Goal: Task Accomplishment & Management: Manage account settings

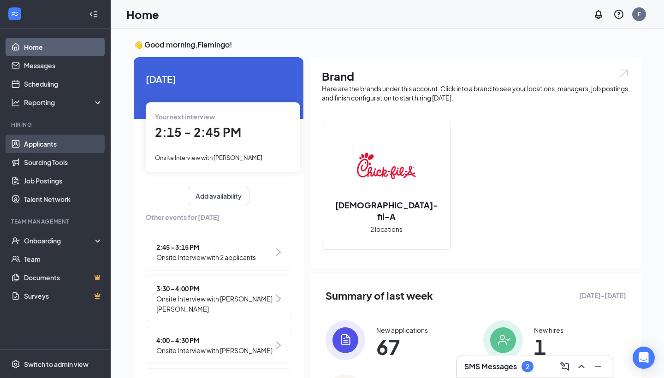
click at [78, 144] on link "Applicants" at bounding box center [63, 144] width 79 height 18
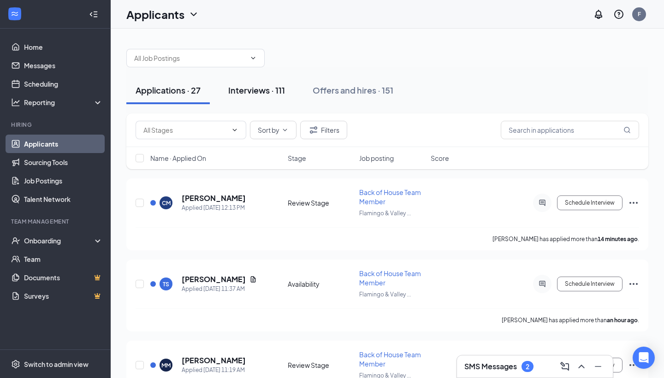
click at [285, 94] on div "Interviews · 111" at bounding box center [256, 90] width 57 height 12
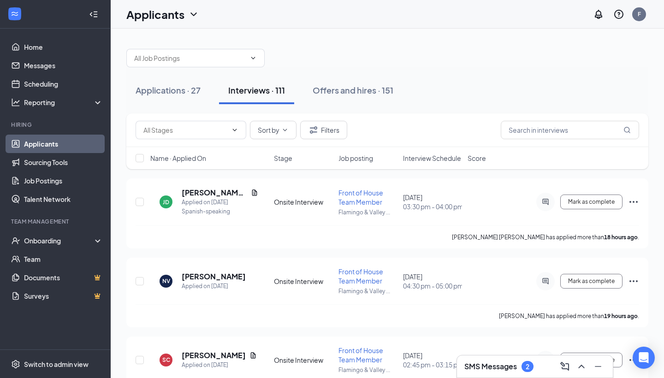
click at [445, 157] on span "Interview Schedule" at bounding box center [432, 158] width 58 height 9
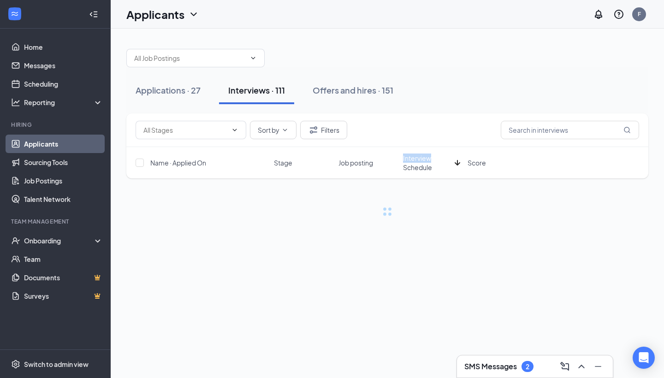
click at [445, 158] on span "Interview Schedule" at bounding box center [427, 163] width 48 height 18
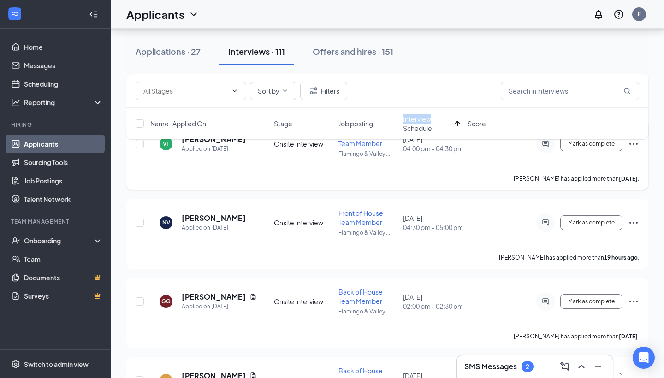
scroll to position [2162, 0]
click at [631, 225] on icon "Ellipses" at bounding box center [633, 223] width 11 height 11
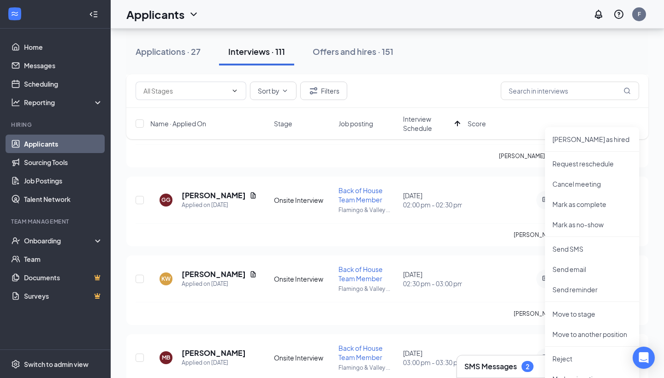
scroll to position [2252, 0]
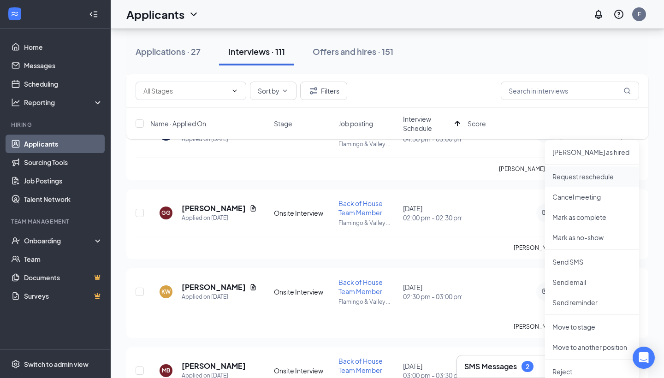
click at [604, 176] on p "Request reschedule" at bounding box center [592, 176] width 79 height 9
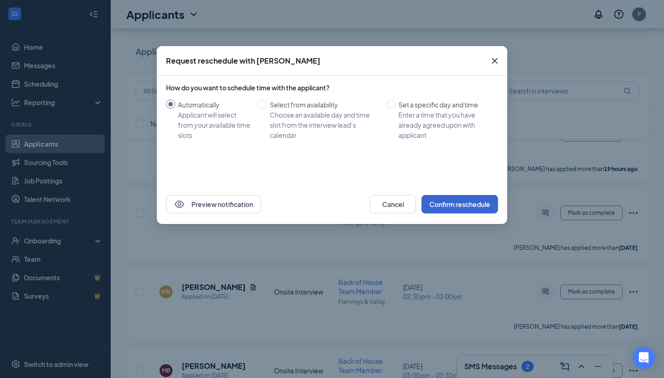
click at [477, 209] on button "Confirm reschedule" at bounding box center [460, 204] width 77 height 18
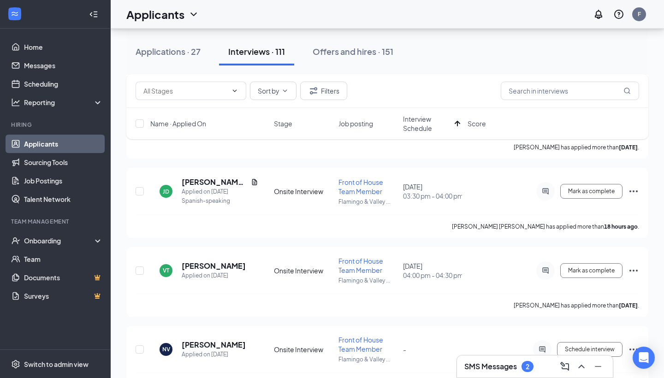
scroll to position [2036, 0]
click at [631, 271] on icon "Ellipses" at bounding box center [633, 270] width 11 height 11
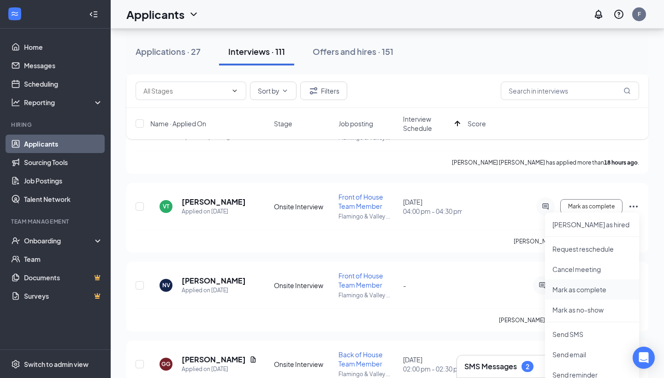
scroll to position [2100, 0]
click at [598, 252] on p "Request reschedule" at bounding box center [592, 249] width 79 height 9
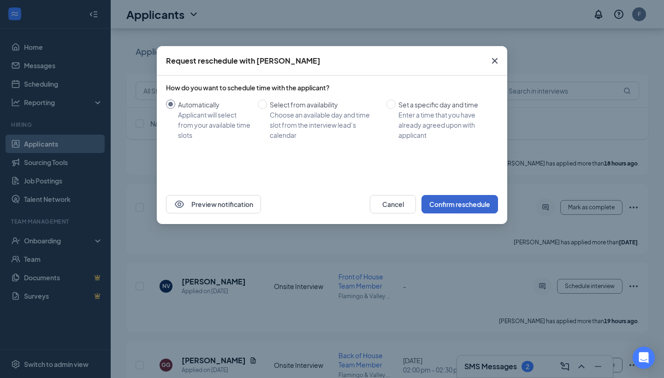
click at [470, 204] on button "Confirm reschedule" at bounding box center [460, 204] width 77 height 18
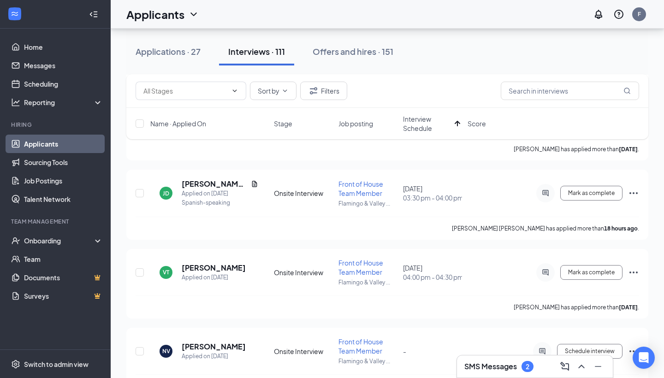
scroll to position [2035, 0]
click at [635, 194] on icon "Ellipses" at bounding box center [633, 193] width 11 height 11
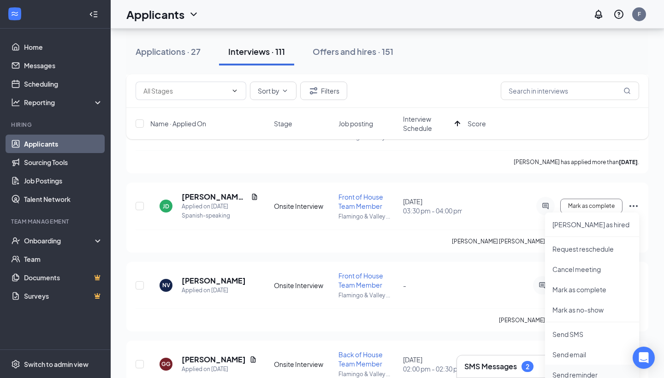
scroll to position [2021, 0]
click at [607, 254] on p "Request reschedule" at bounding box center [592, 249] width 79 height 9
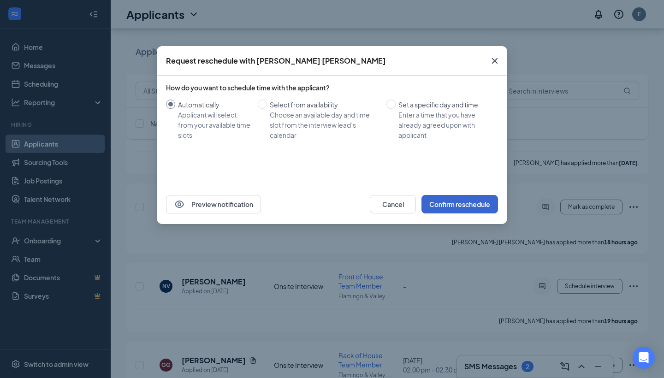
click at [460, 203] on button "Confirm reschedule" at bounding box center [460, 204] width 77 height 18
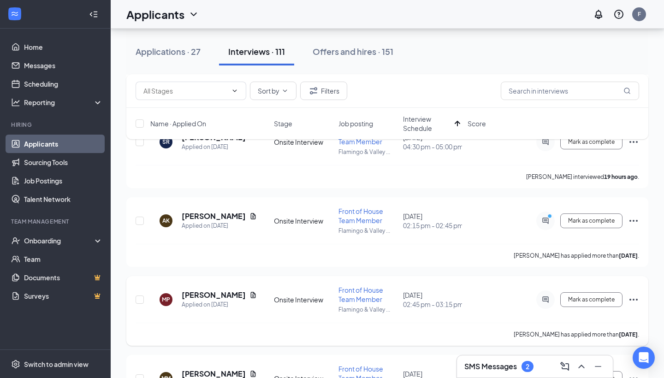
scroll to position [1767, 0]
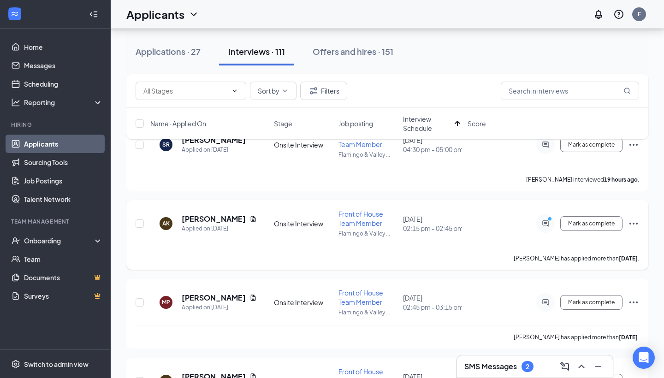
click at [630, 224] on icon "Ellipses" at bounding box center [633, 223] width 11 height 11
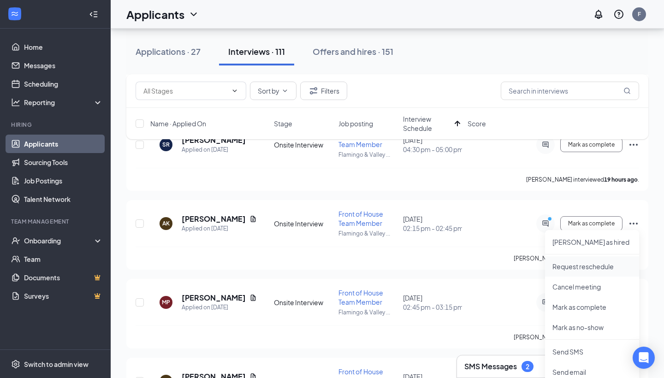
click at [596, 268] on p "Request reschedule" at bounding box center [592, 266] width 79 height 9
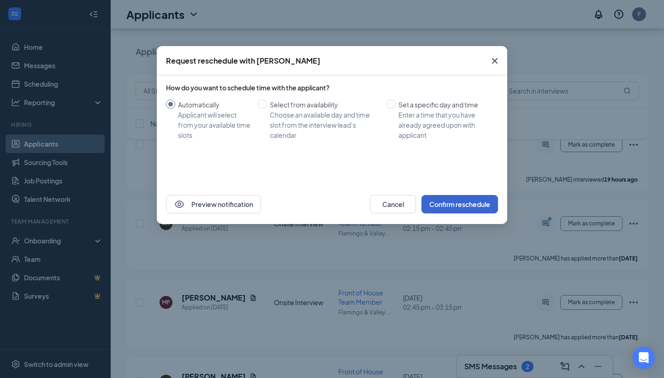
click at [454, 204] on button "Confirm reschedule" at bounding box center [460, 204] width 77 height 18
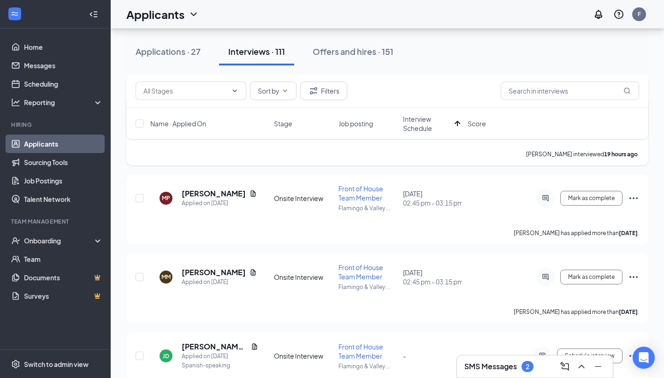
scroll to position [1796, 0]
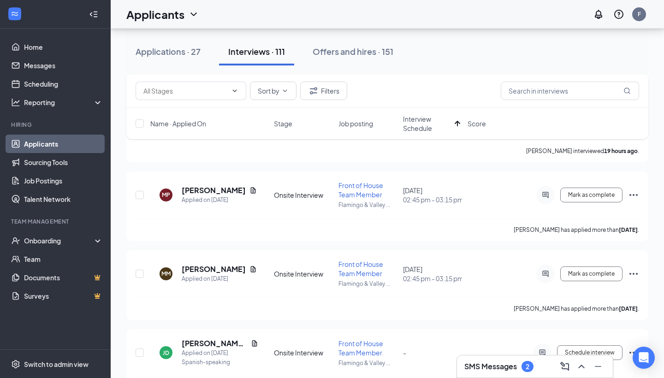
click at [516, 367] on h3 "SMS Messages" at bounding box center [490, 367] width 53 height 10
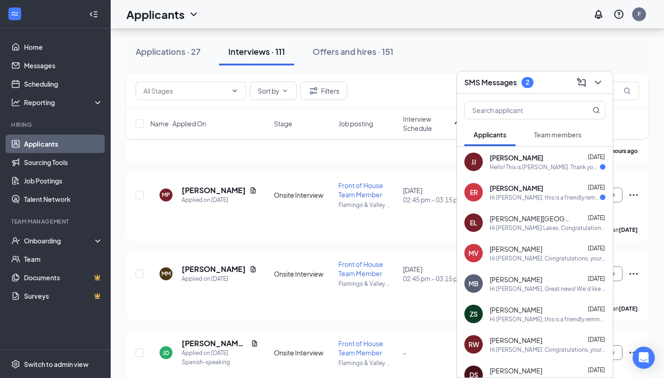
click at [564, 172] on div "JJ Jayden jones Oct 13 Hello! This is Jayden. Thank you again for meeting with …" at bounding box center [535, 162] width 156 height 30
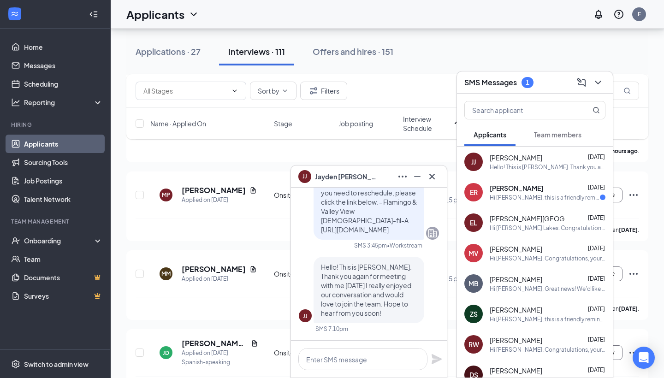
click at [560, 191] on div "Evan Rojas Oct 14" at bounding box center [548, 188] width 116 height 9
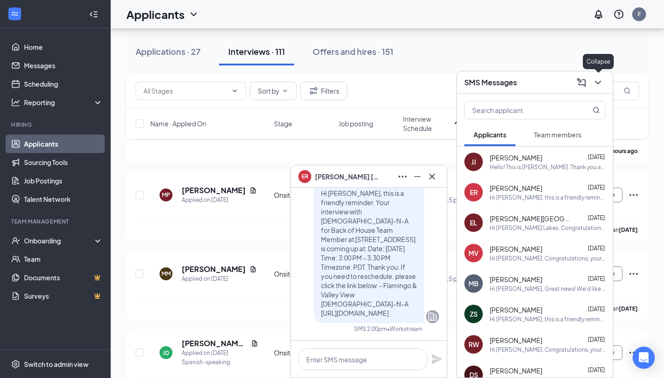
click at [602, 83] on icon "ChevronDown" at bounding box center [598, 82] width 11 height 11
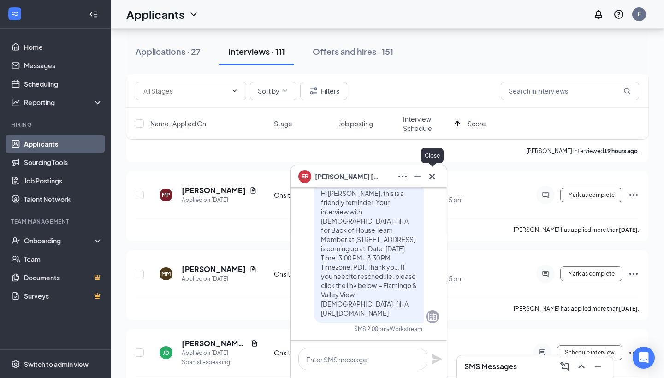
click at [433, 173] on icon "Cross" at bounding box center [432, 176] width 11 height 11
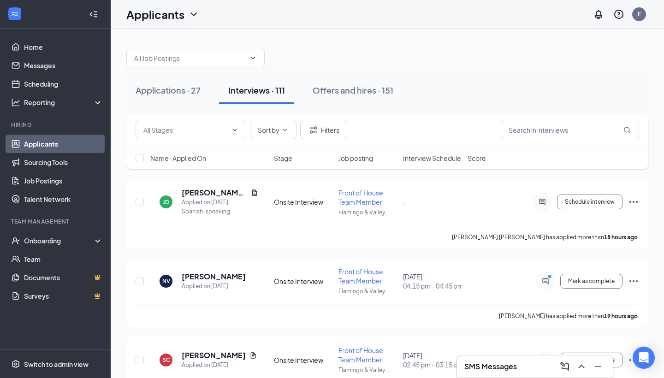
click at [428, 161] on span "Interview Schedule" at bounding box center [432, 158] width 58 height 9
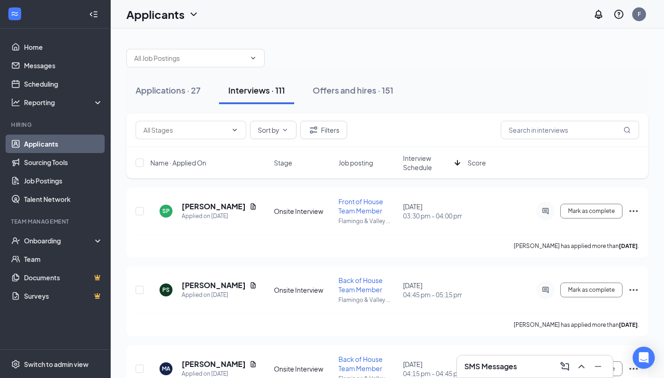
click at [428, 161] on span "Interview Schedule" at bounding box center [427, 163] width 48 height 18
click at [634, 209] on icon "Ellipses" at bounding box center [633, 211] width 11 height 11
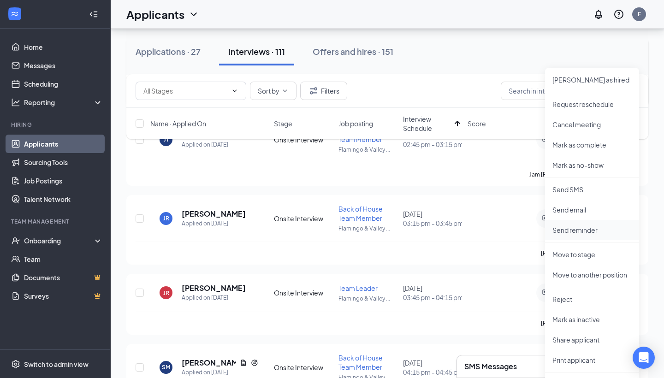
scroll to position [152, 0]
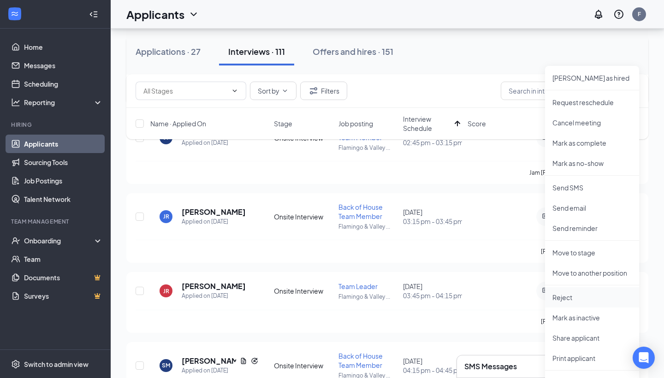
click at [586, 295] on p "Reject" at bounding box center [592, 297] width 79 height 9
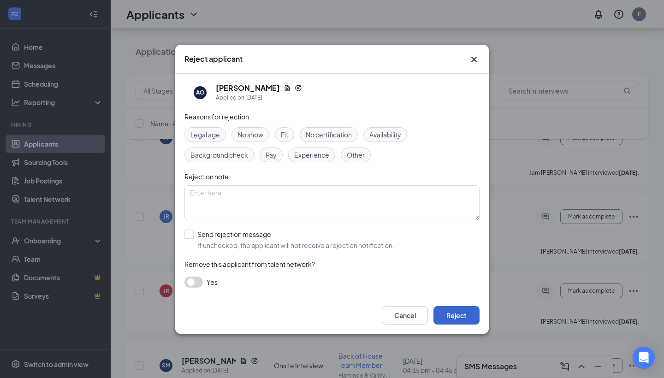
click at [465, 314] on button "Reject" at bounding box center [457, 315] width 46 height 18
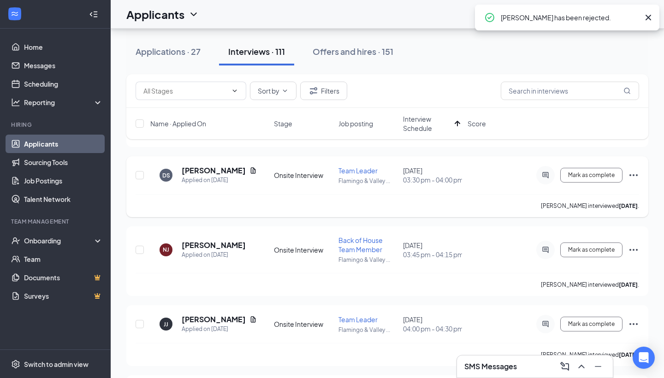
scroll to position [574, 0]
click at [475, 119] on span "Score" at bounding box center [477, 123] width 18 height 9
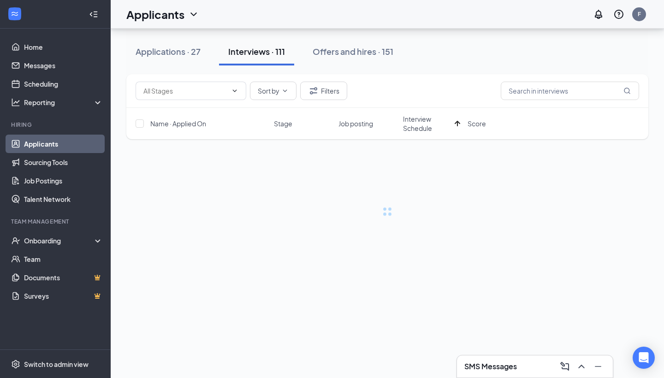
scroll to position [0, 0]
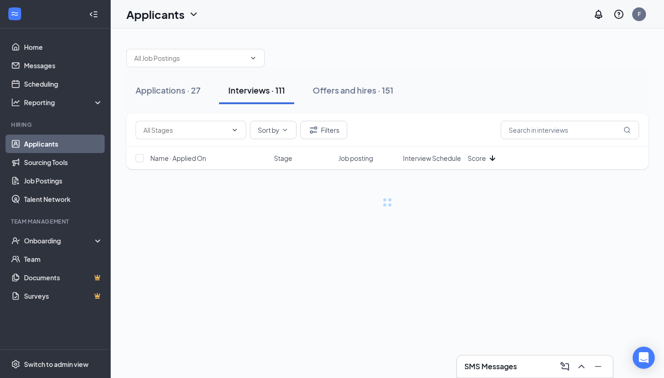
click at [439, 163] on div "Name · Applied On Stage Job posting Interview Schedule Score" at bounding box center [387, 158] width 522 height 22
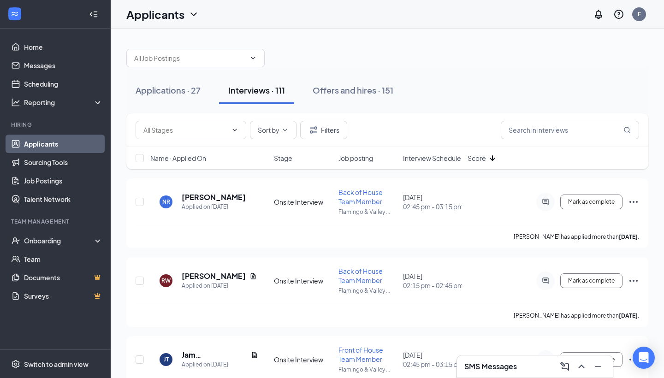
click at [440, 161] on span "Interview Schedule" at bounding box center [432, 158] width 58 height 9
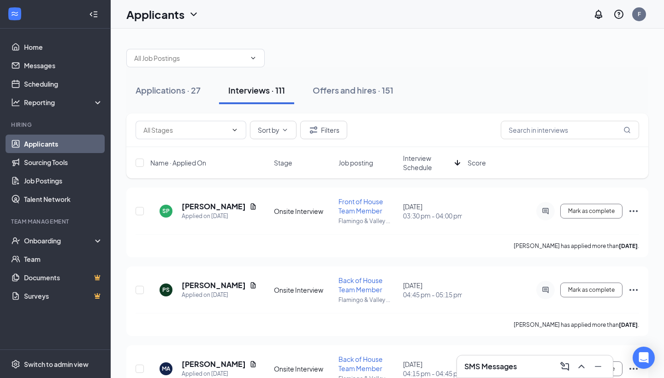
click at [428, 165] on span "Interview Schedule" at bounding box center [427, 163] width 48 height 18
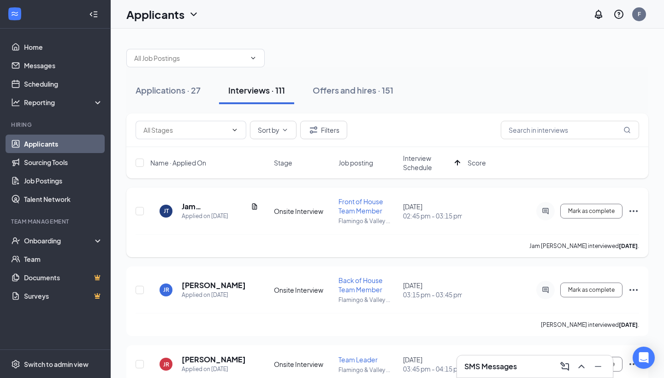
click at [633, 210] on icon "Ellipses" at bounding box center [633, 211] width 11 height 11
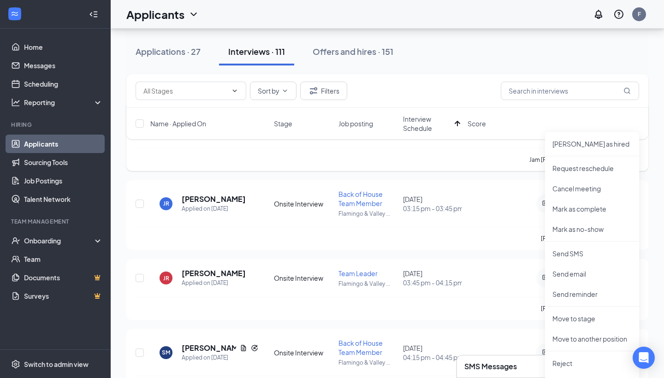
scroll to position [86, 0]
click at [570, 365] on p "Reject" at bounding box center [592, 363] width 79 height 9
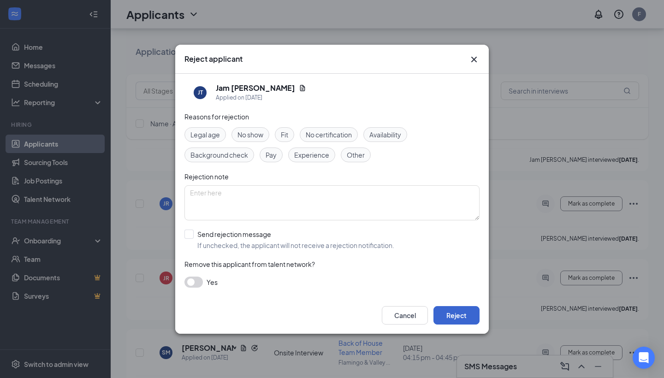
click at [468, 317] on button "Reject" at bounding box center [457, 315] width 46 height 18
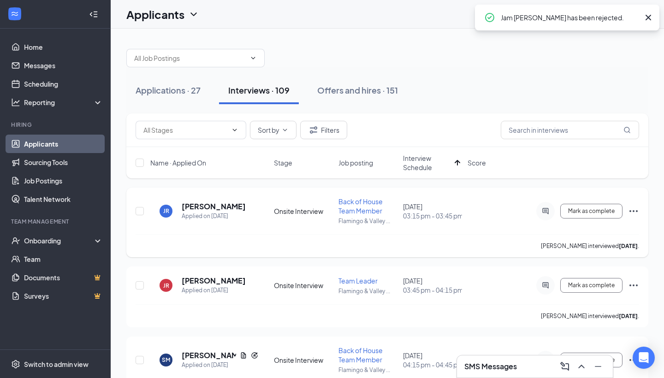
scroll to position [0, 0]
click at [635, 210] on icon "Ellipses" at bounding box center [633, 211] width 11 height 11
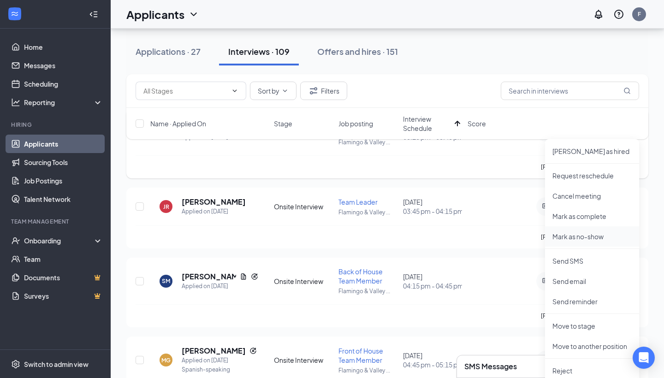
scroll to position [80, 0]
click at [578, 371] on p "Reject" at bounding box center [592, 369] width 79 height 9
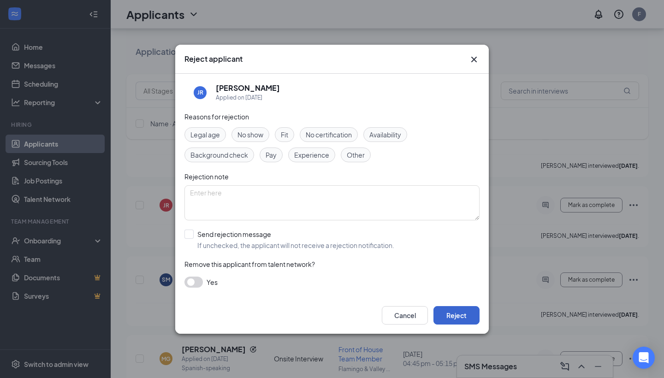
click at [459, 315] on button "Reject" at bounding box center [457, 315] width 46 height 18
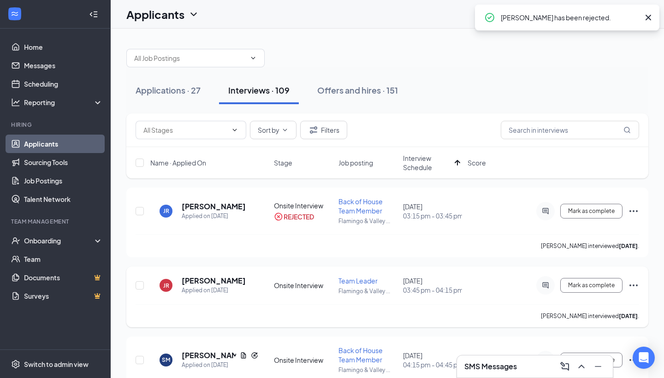
scroll to position [0, 0]
click at [633, 283] on icon "Ellipses" at bounding box center [633, 285] width 11 height 11
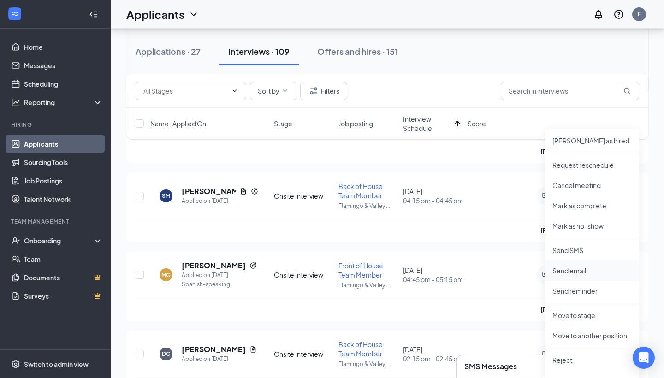
scroll to position [164, 0]
click at [573, 361] on p "Reject" at bounding box center [592, 360] width 79 height 9
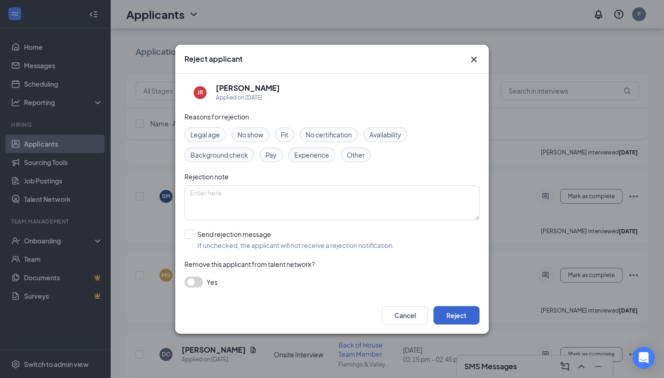
click at [451, 314] on button "Reject" at bounding box center [457, 315] width 46 height 18
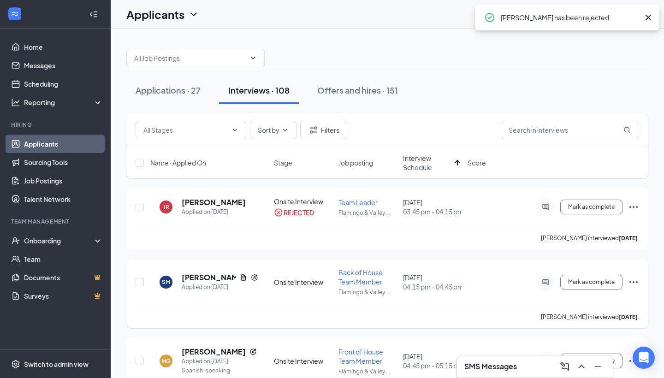
scroll to position [0, 0]
click at [635, 282] on icon "Ellipses" at bounding box center [633, 282] width 11 height 11
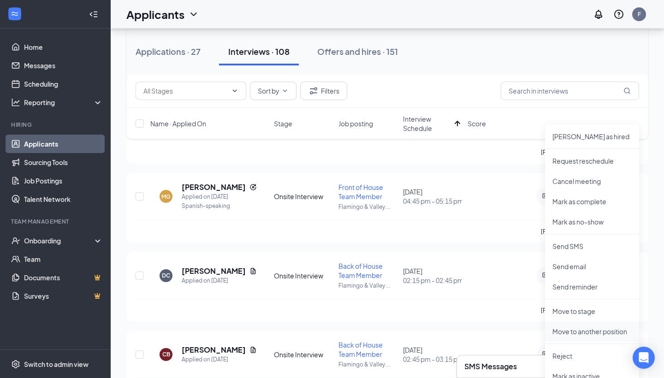
scroll to position [168, 0]
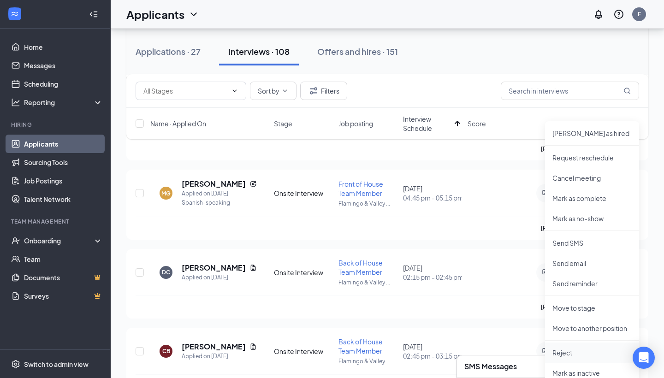
click at [570, 351] on p "Reject" at bounding box center [592, 352] width 79 height 9
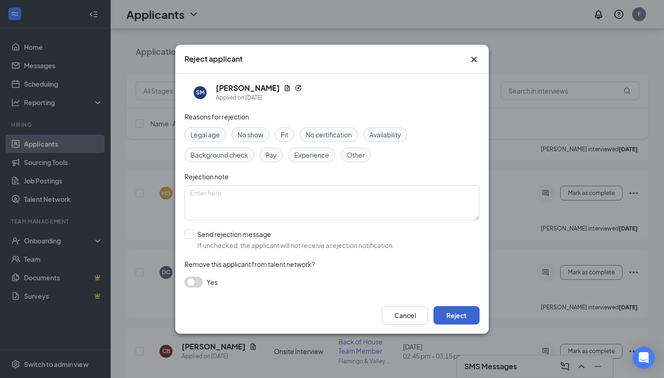
click at [467, 317] on button "Reject" at bounding box center [457, 315] width 46 height 18
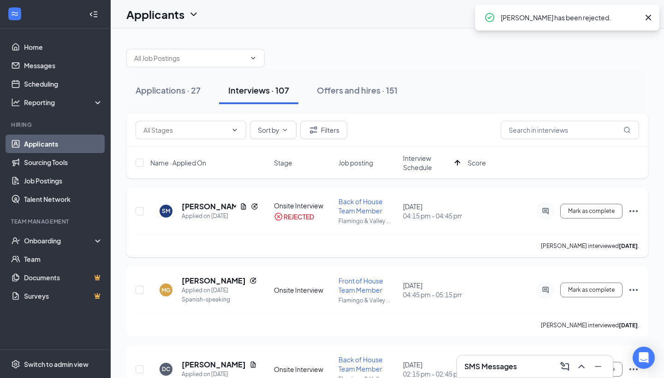
scroll to position [0, 0]
click at [633, 291] on icon "Ellipses" at bounding box center [633, 290] width 11 height 11
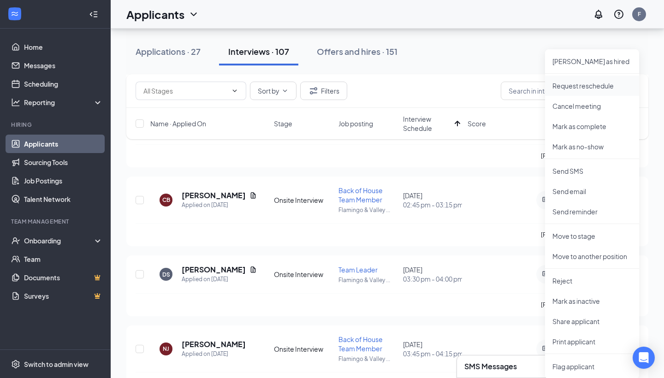
scroll to position [250, 0]
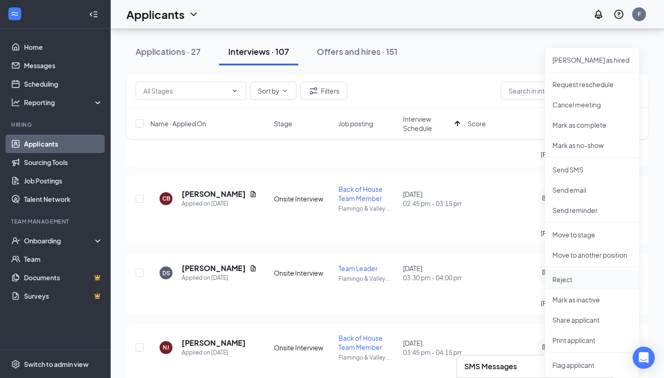
click at [584, 285] on li "Reject" at bounding box center [592, 279] width 94 height 20
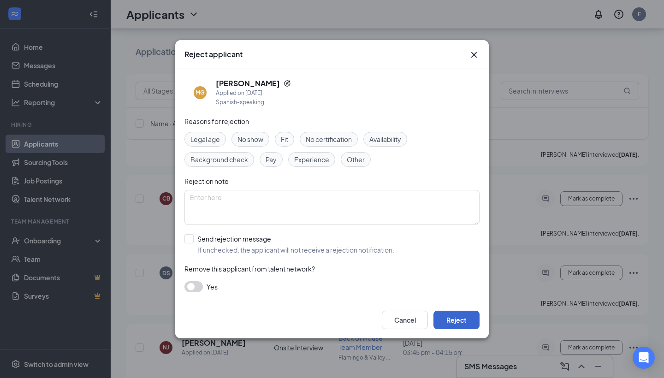
click at [463, 319] on button "Reject" at bounding box center [457, 320] width 46 height 18
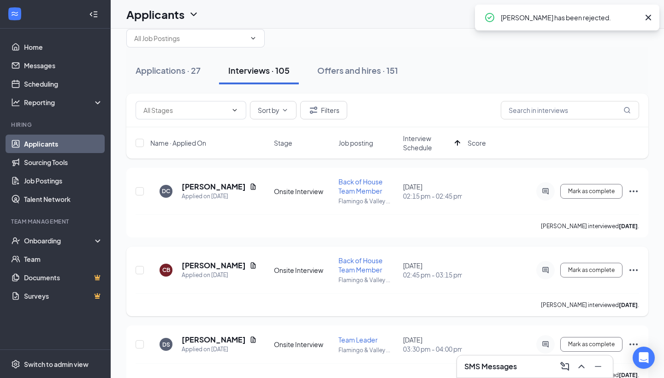
scroll to position [16, 0]
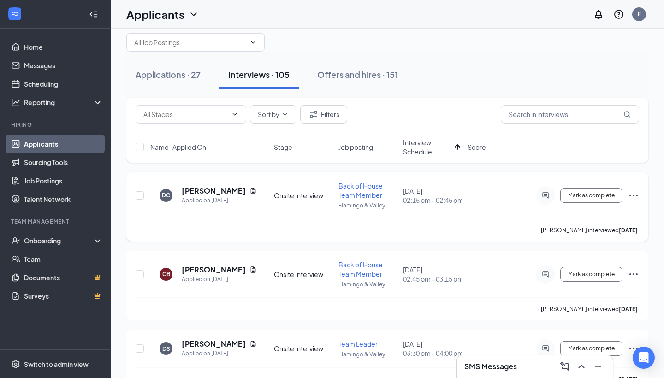
click at [633, 194] on icon "Ellipses" at bounding box center [633, 195] width 11 height 11
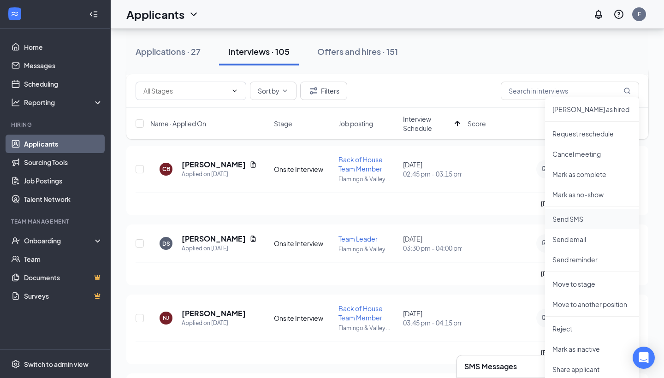
scroll to position [124, 0]
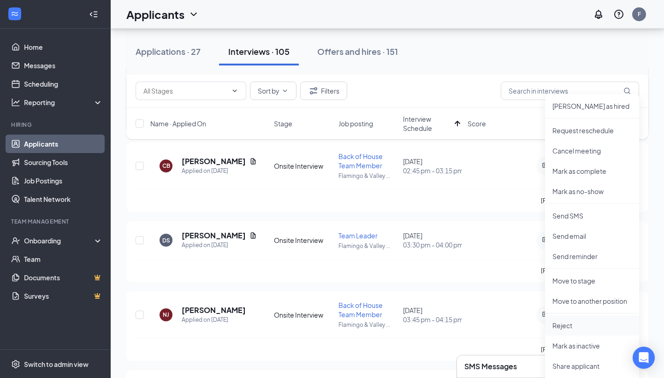
click at [572, 328] on p "Reject" at bounding box center [592, 325] width 79 height 9
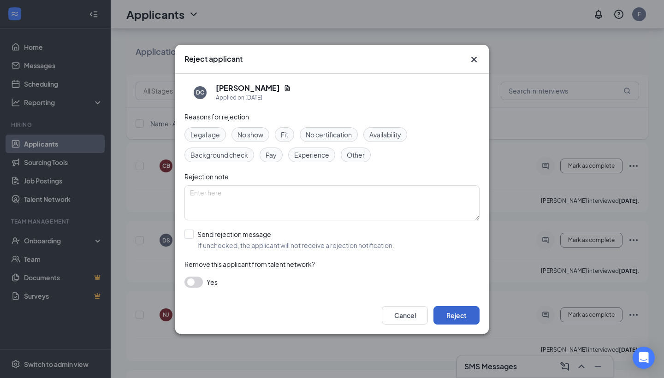
click at [459, 316] on button "Reject" at bounding box center [457, 315] width 46 height 18
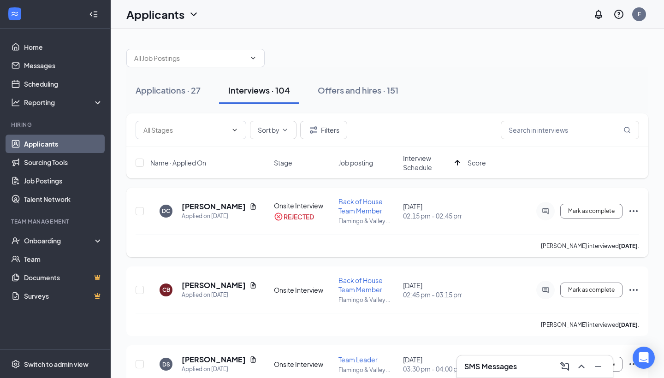
scroll to position [0, 0]
click at [632, 288] on icon "Ellipses" at bounding box center [633, 290] width 11 height 11
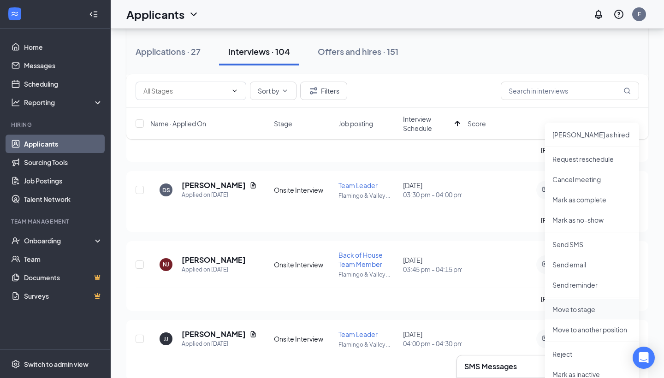
scroll to position [175, 0]
click at [587, 350] on p "Reject" at bounding box center [592, 353] width 79 height 9
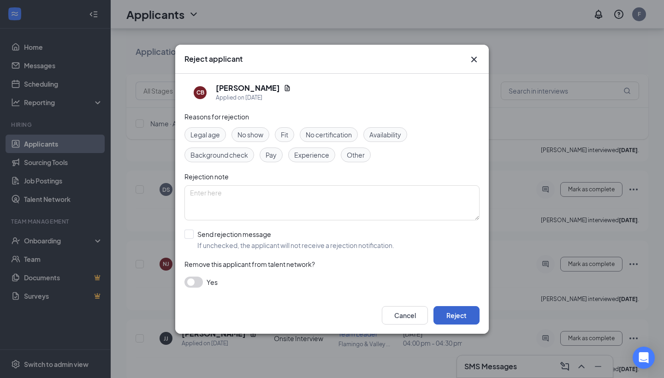
click at [456, 321] on button "Reject" at bounding box center [457, 315] width 46 height 18
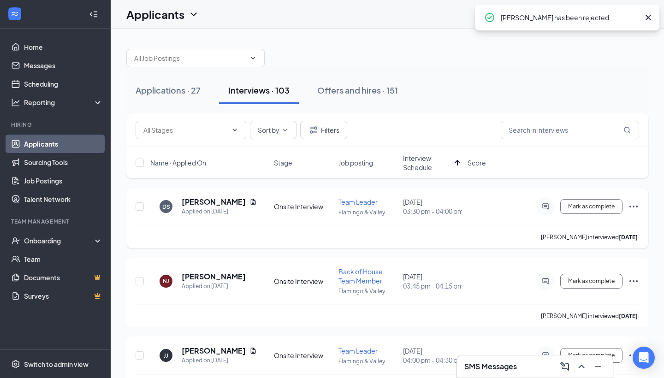
scroll to position [0, 0]
click at [633, 205] on icon "Ellipses" at bounding box center [633, 206] width 11 height 11
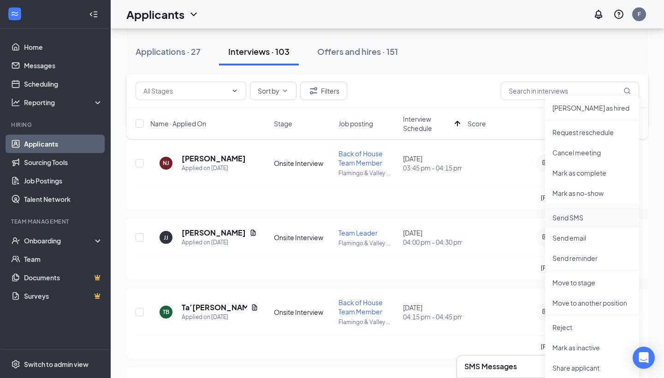
scroll to position [121, 0]
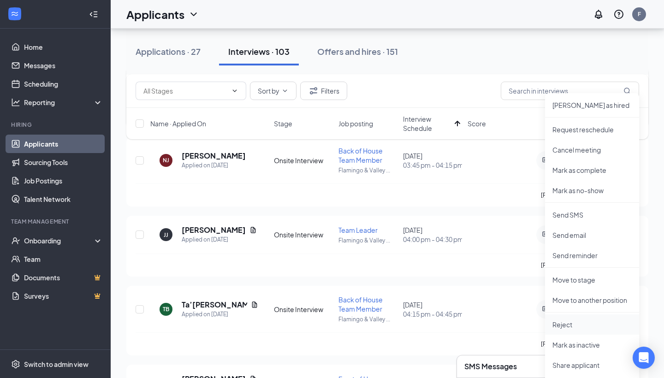
click at [581, 328] on p "Reject" at bounding box center [592, 324] width 79 height 9
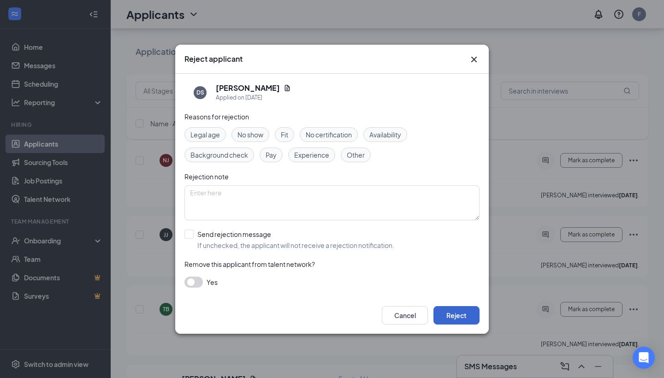
click at [462, 309] on button "Reject" at bounding box center [457, 315] width 46 height 18
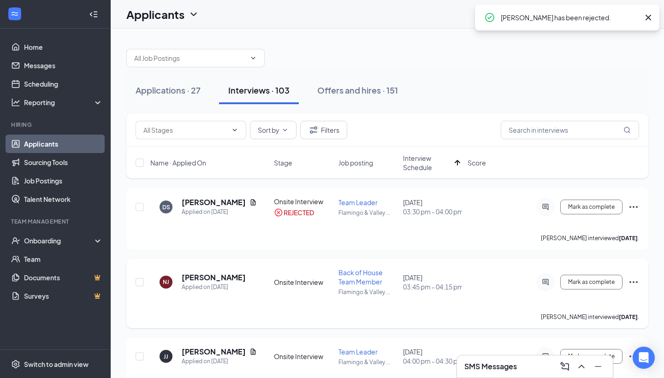
scroll to position [0, 0]
click at [638, 283] on icon "Ellipses" at bounding box center [633, 282] width 11 height 11
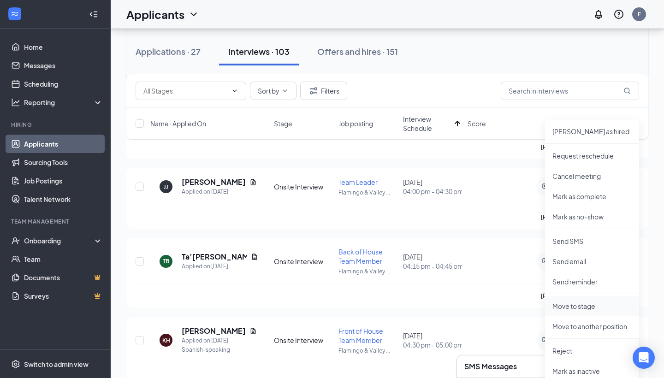
scroll to position [172, 0]
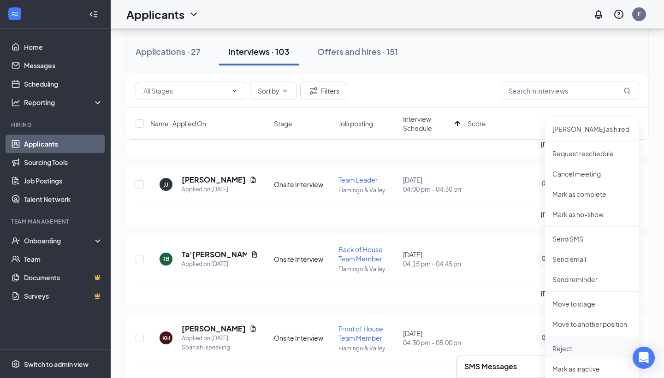
click at [574, 348] on p "Reject" at bounding box center [592, 348] width 79 height 9
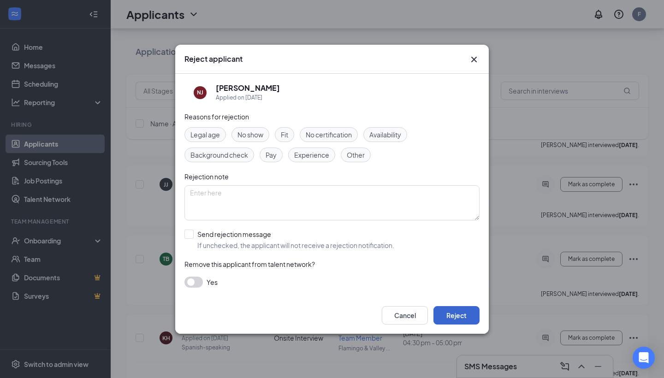
click at [463, 314] on button "Reject" at bounding box center [457, 315] width 46 height 18
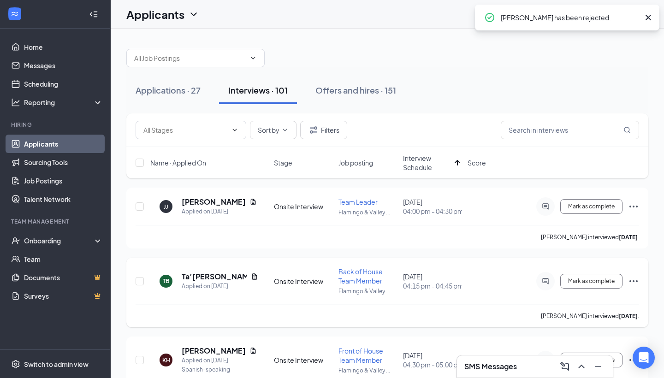
scroll to position [0, 0]
click at [631, 205] on icon "Ellipses" at bounding box center [633, 206] width 11 height 11
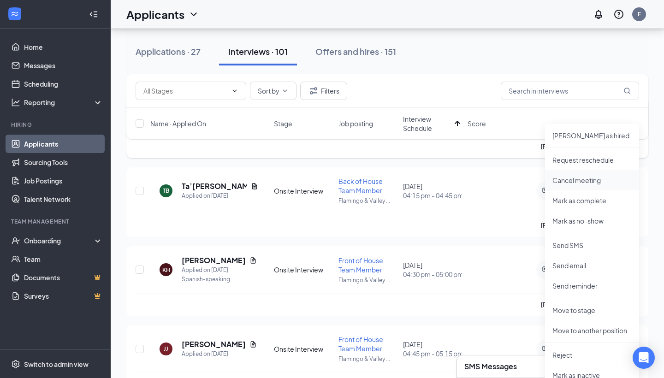
scroll to position [101, 0]
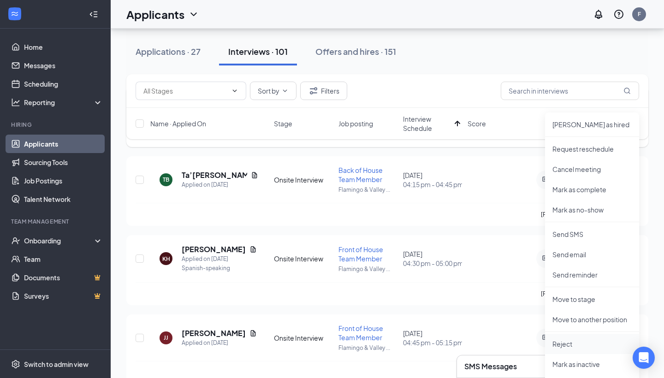
click at [571, 346] on p "Reject" at bounding box center [592, 343] width 79 height 9
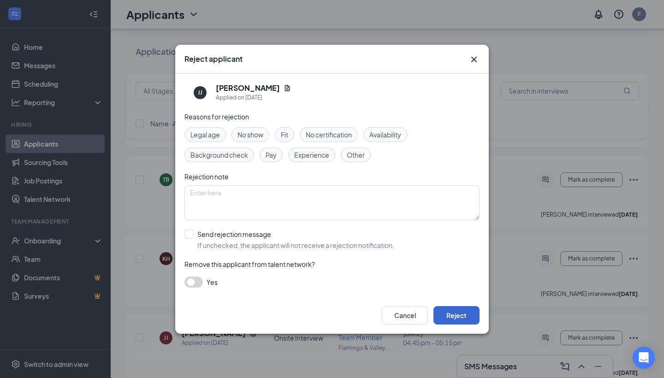
click at [461, 318] on button "Reject" at bounding box center [457, 315] width 46 height 18
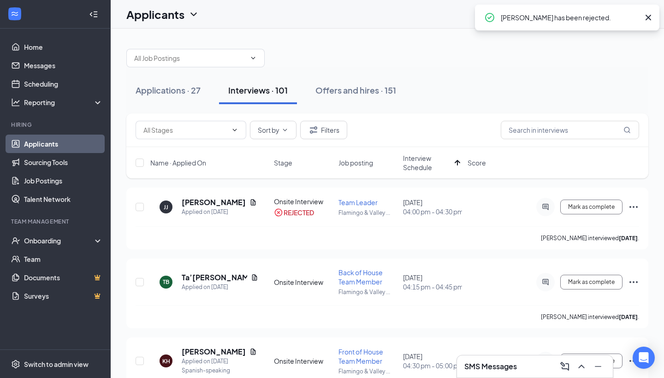
scroll to position [0, 0]
click at [635, 283] on icon "Ellipses" at bounding box center [633, 282] width 11 height 11
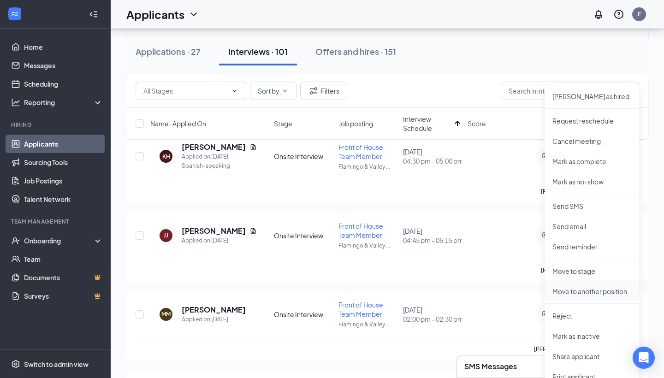
scroll to position [206, 0]
click at [589, 308] on li "Reject" at bounding box center [592, 314] width 94 height 20
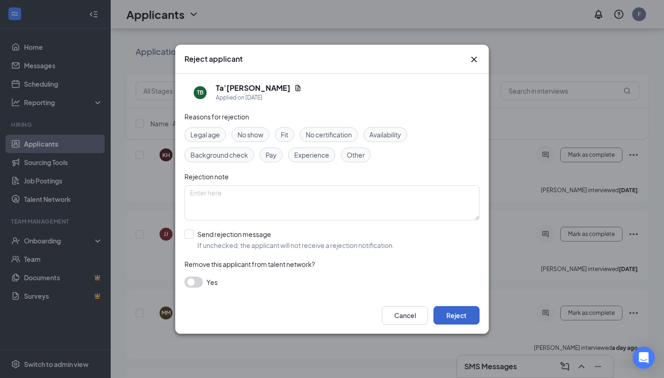
click at [458, 315] on button "Reject" at bounding box center [457, 315] width 46 height 18
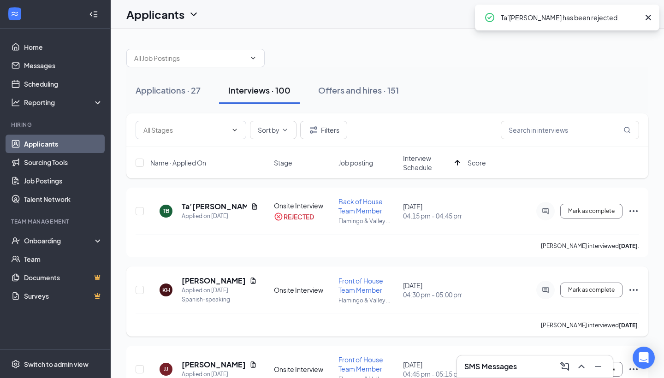
scroll to position [0, 0]
click at [632, 291] on icon "Ellipses" at bounding box center [633, 290] width 11 height 11
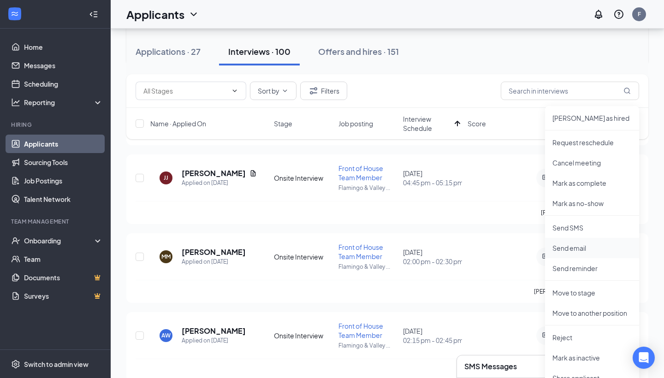
scroll to position [192, 0]
click at [563, 344] on li "Reject" at bounding box center [592, 337] width 94 height 20
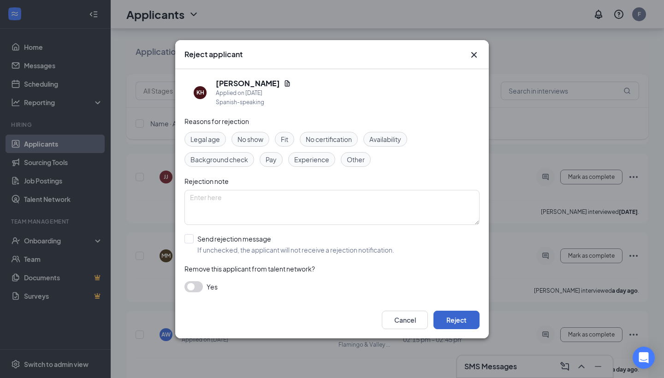
click at [446, 313] on button "Reject" at bounding box center [457, 320] width 46 height 18
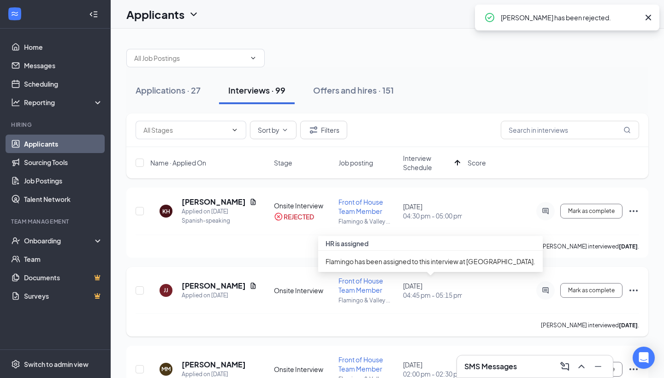
scroll to position [0, 0]
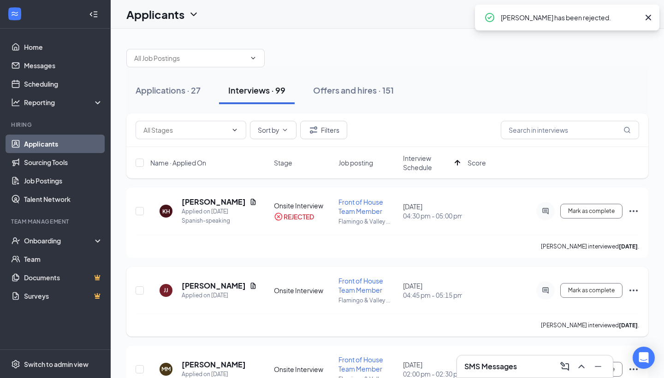
click at [631, 290] on icon "Ellipses" at bounding box center [634, 291] width 8 height 2
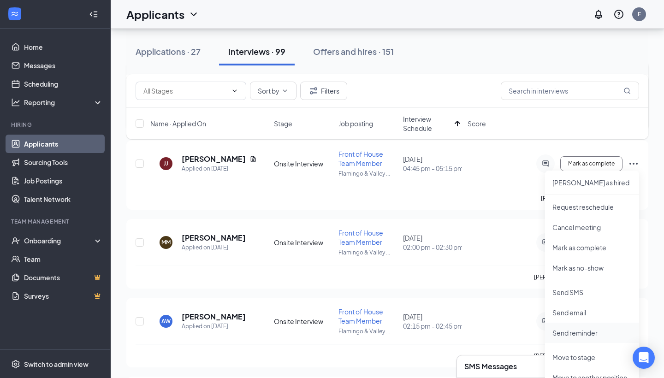
scroll to position [164, 0]
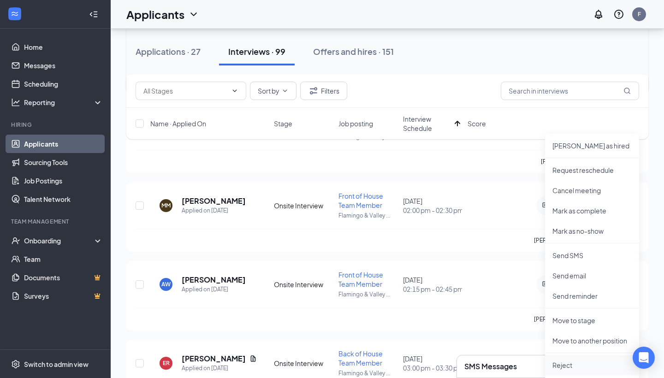
click at [568, 364] on p "Reject" at bounding box center [592, 365] width 79 height 9
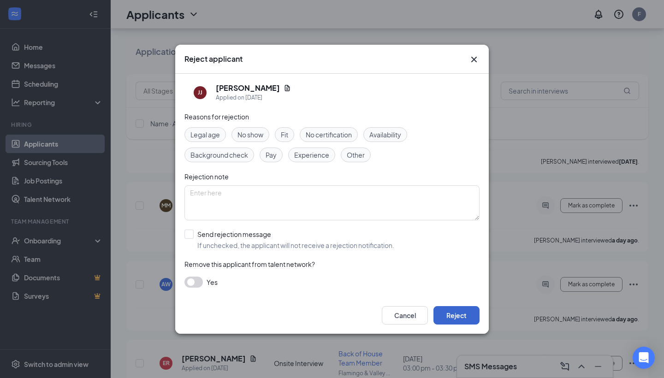
click at [468, 319] on button "Reject" at bounding box center [457, 315] width 46 height 18
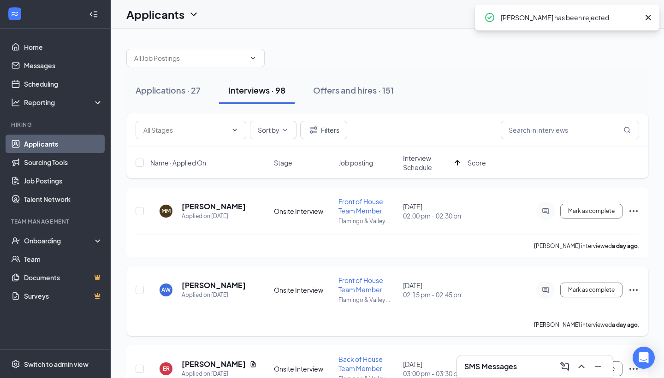
scroll to position [0, 0]
click at [634, 211] on icon "Ellipses" at bounding box center [634, 211] width 8 height 2
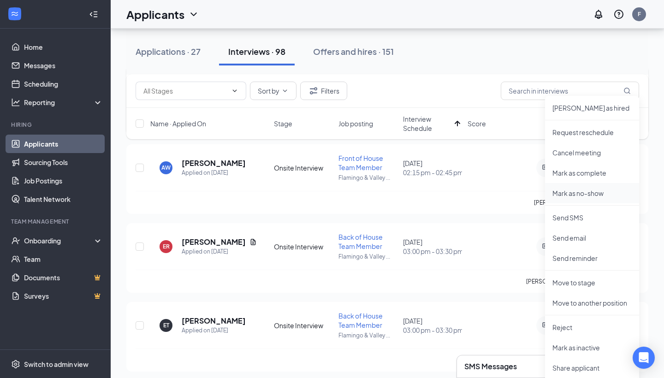
scroll to position [123, 0]
click at [587, 321] on li "Reject" at bounding box center [592, 326] width 94 height 20
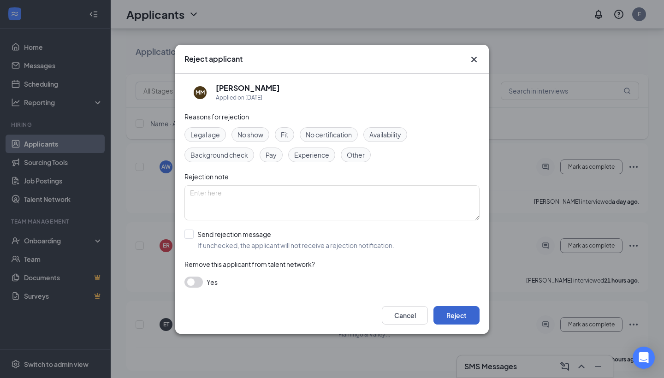
click at [457, 319] on button "Reject" at bounding box center [457, 315] width 46 height 18
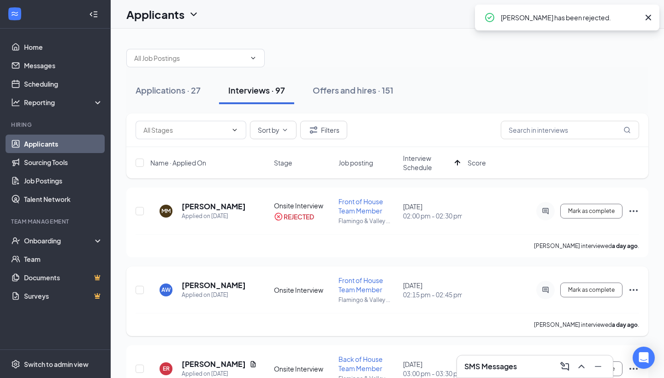
scroll to position [0, 0]
click at [631, 290] on icon "Ellipses" at bounding box center [634, 290] width 8 height 2
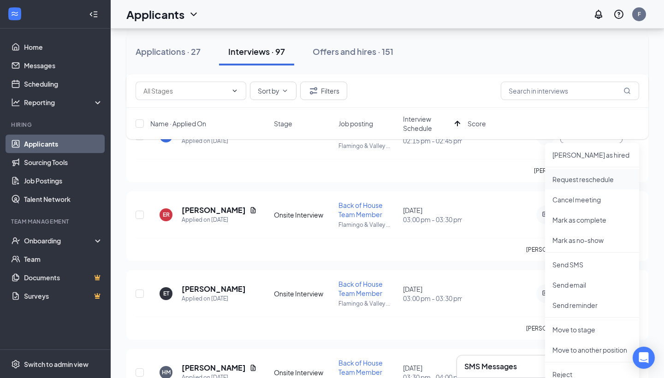
scroll to position [171, 0]
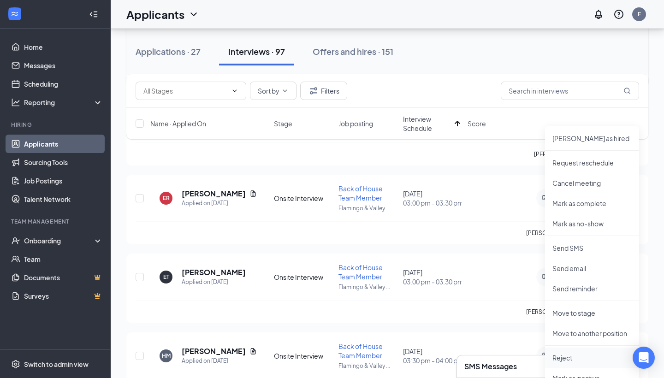
click at [564, 363] on li "Reject" at bounding box center [592, 358] width 94 height 20
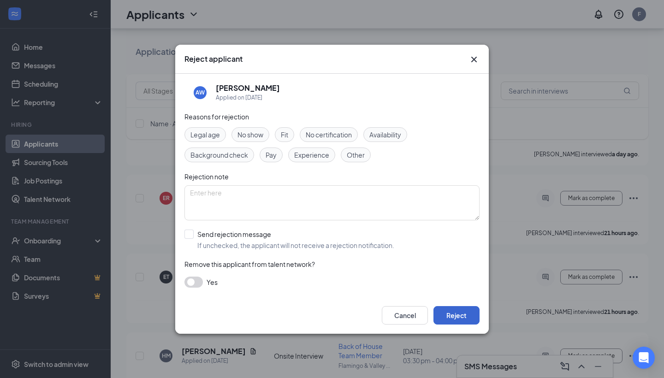
click at [463, 315] on button "Reject" at bounding box center [457, 315] width 46 height 18
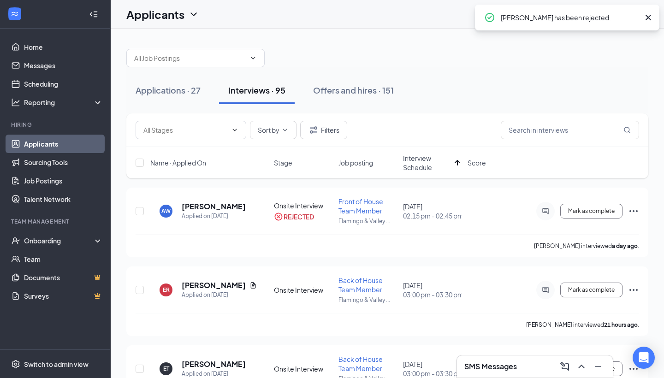
scroll to position [0, 0]
click at [634, 292] on icon "Ellipses" at bounding box center [633, 290] width 11 height 11
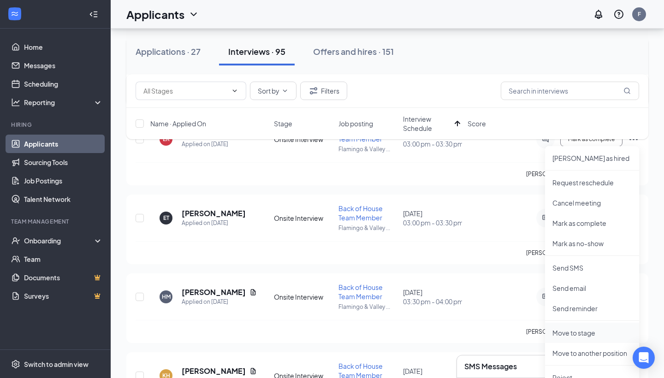
scroll to position [179, 0]
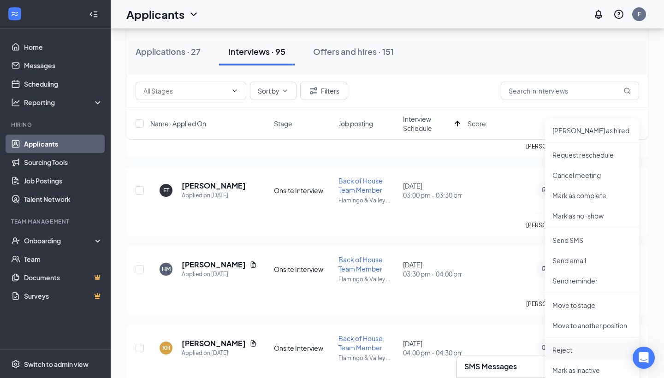
click at [585, 347] on p "Reject" at bounding box center [592, 349] width 79 height 9
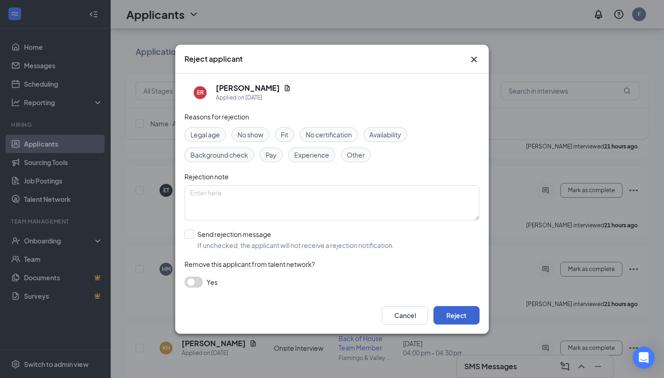
click at [471, 311] on button "Reject" at bounding box center [457, 315] width 46 height 18
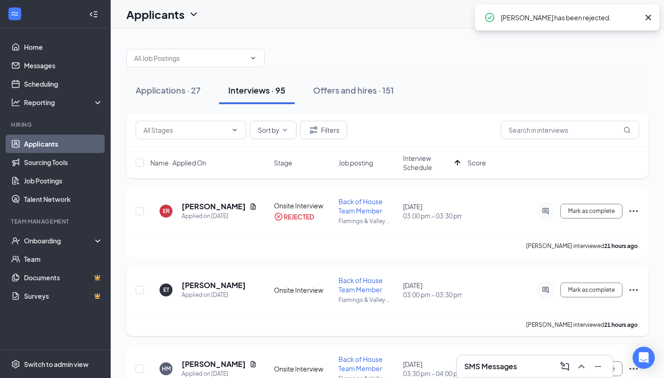
scroll to position [0, 0]
click at [634, 292] on icon "Ellipses" at bounding box center [633, 290] width 11 height 11
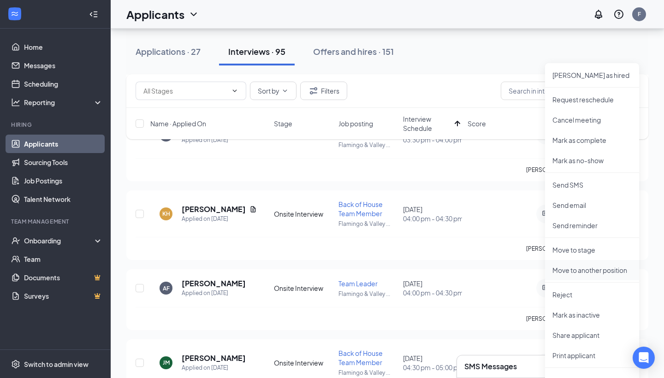
scroll to position [233, 0]
click at [582, 302] on li "Reject" at bounding box center [592, 295] width 94 height 20
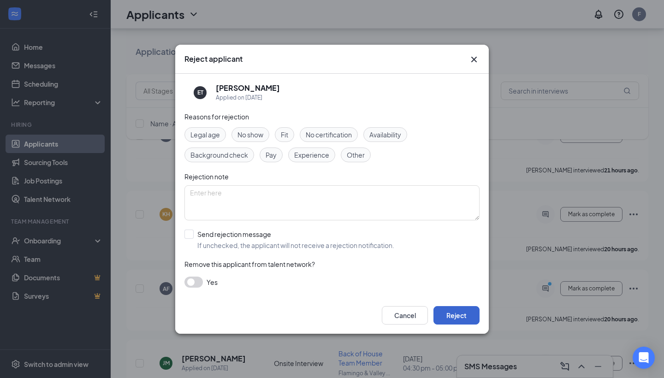
click at [472, 315] on button "Reject" at bounding box center [457, 315] width 46 height 18
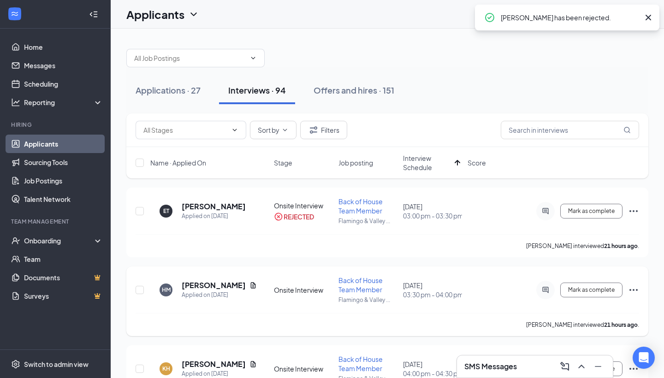
scroll to position [0, 0]
click at [635, 290] on icon "Ellipses" at bounding box center [633, 290] width 11 height 11
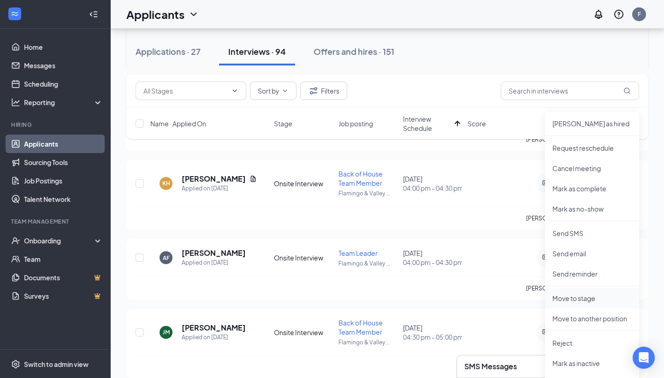
scroll to position [187, 0]
click at [576, 342] on p "Reject" at bounding box center [592, 341] width 79 height 9
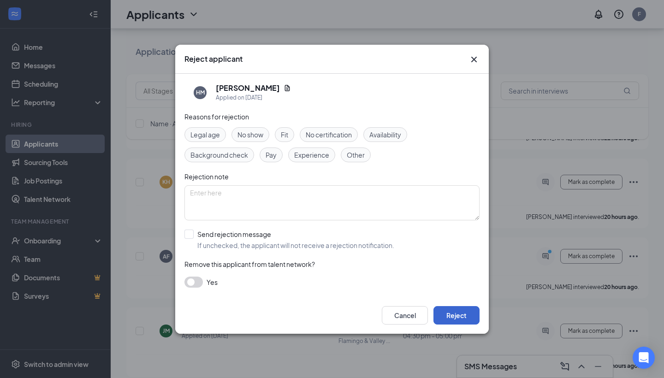
click at [457, 310] on button "Reject" at bounding box center [457, 315] width 46 height 18
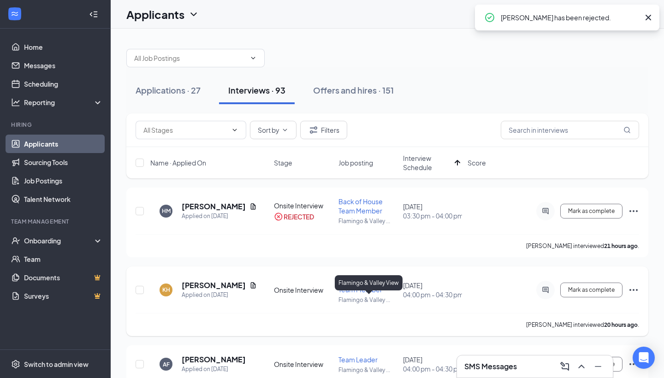
scroll to position [0, 0]
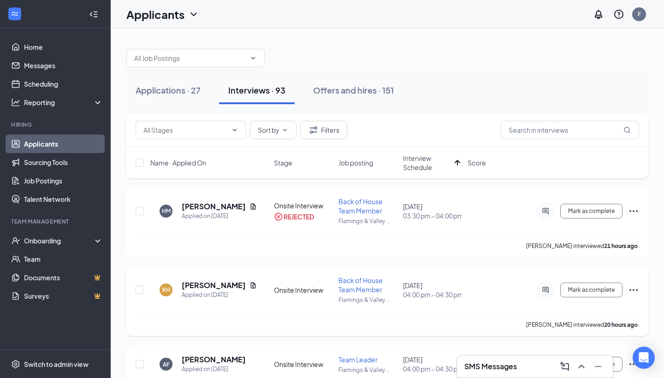
click at [635, 292] on icon "Ellipses" at bounding box center [633, 290] width 11 height 11
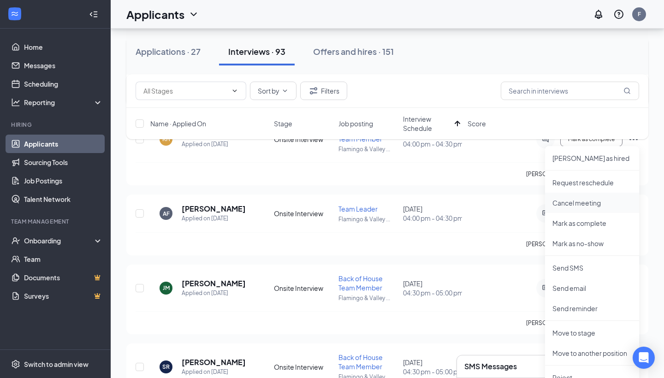
scroll to position [156, 0]
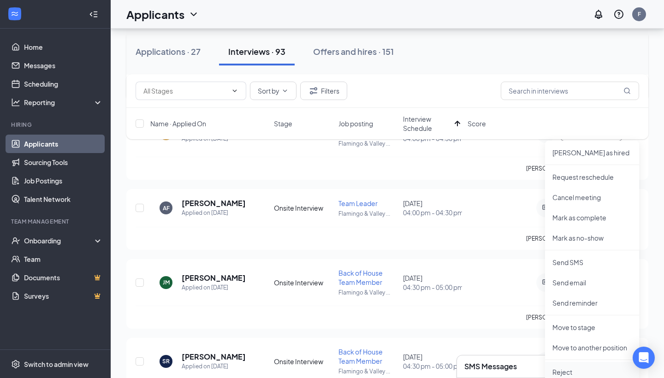
click at [564, 372] on p "Reject" at bounding box center [592, 372] width 79 height 9
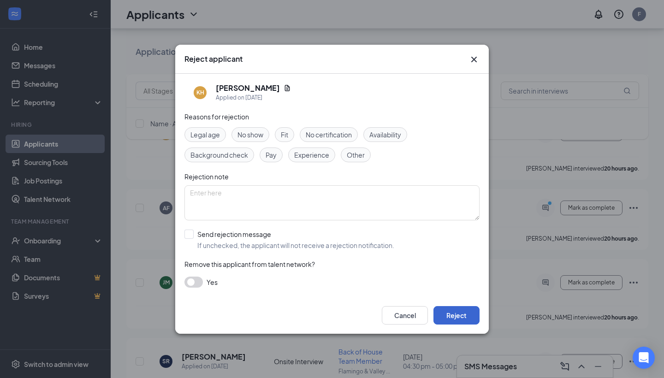
click at [461, 320] on button "Reject" at bounding box center [457, 315] width 46 height 18
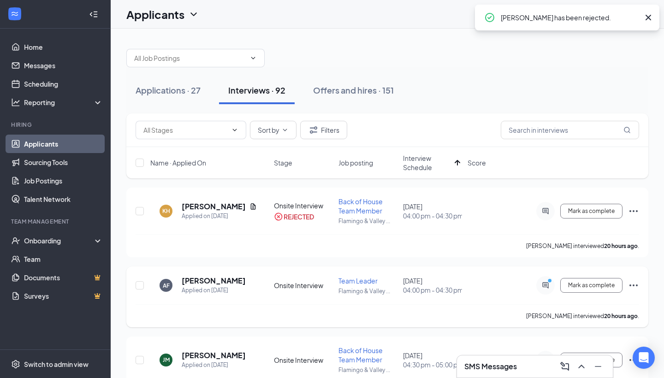
scroll to position [0, 0]
click at [633, 286] on icon "Ellipses" at bounding box center [633, 285] width 11 height 11
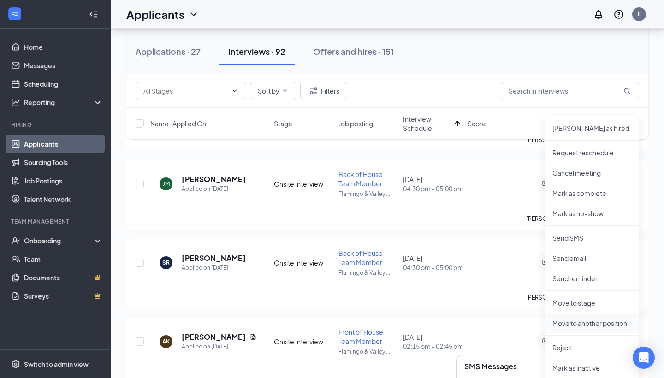
scroll to position [177, 0]
click at [576, 348] on p "Reject" at bounding box center [592, 347] width 79 height 9
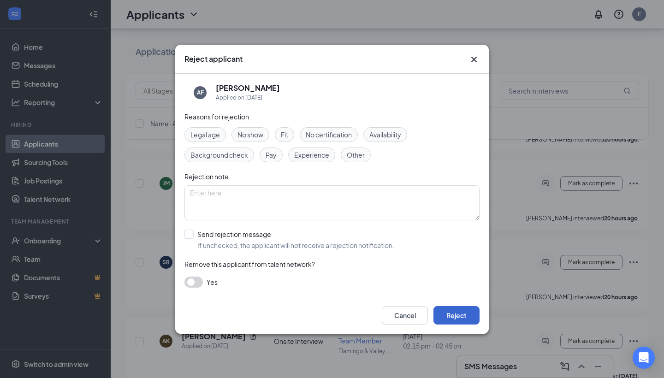
click at [472, 315] on button "Reject" at bounding box center [457, 315] width 46 height 18
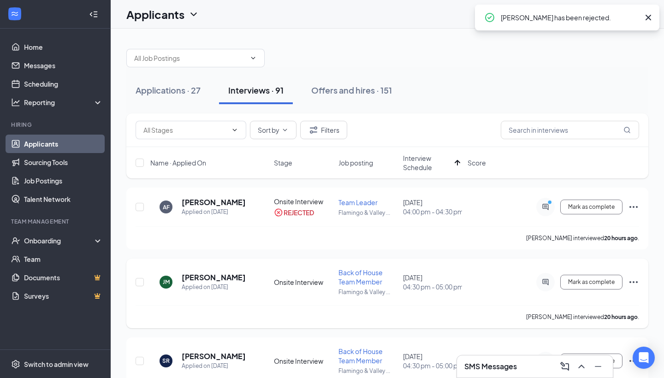
scroll to position [0, 0]
click at [637, 285] on icon "Ellipses" at bounding box center [633, 282] width 11 height 11
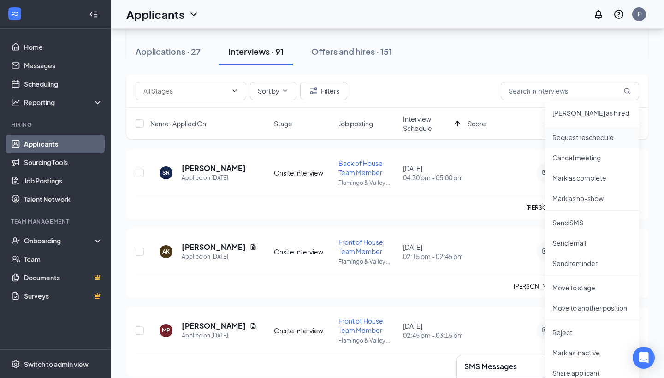
scroll to position [190, 0]
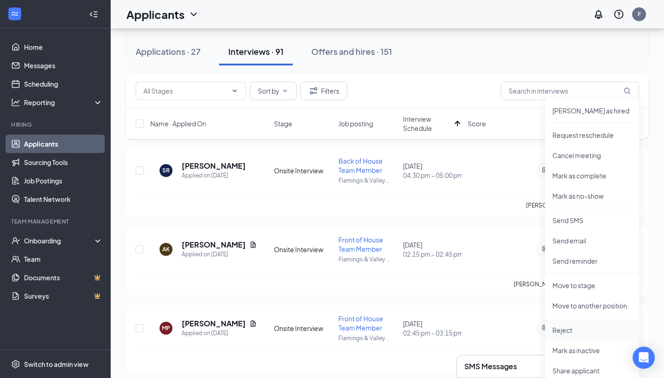
click at [559, 334] on p "Reject" at bounding box center [592, 330] width 79 height 9
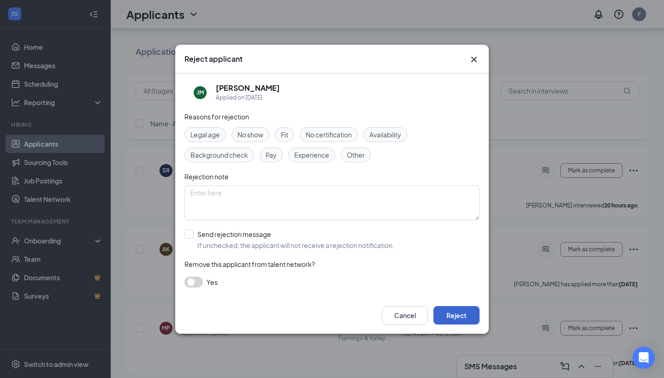
click at [455, 317] on button "Reject" at bounding box center [457, 315] width 46 height 18
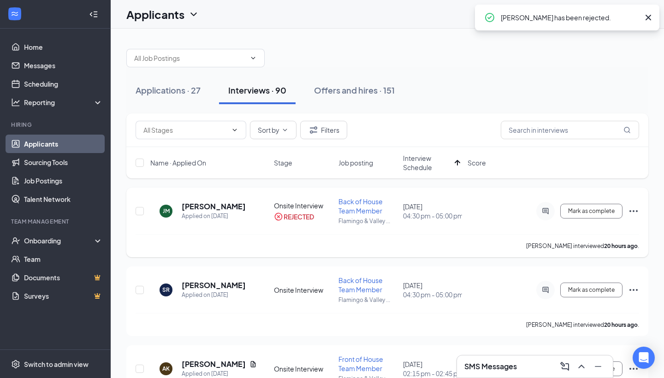
scroll to position [0, 0]
click at [635, 289] on icon "Ellipses" at bounding box center [633, 290] width 11 height 11
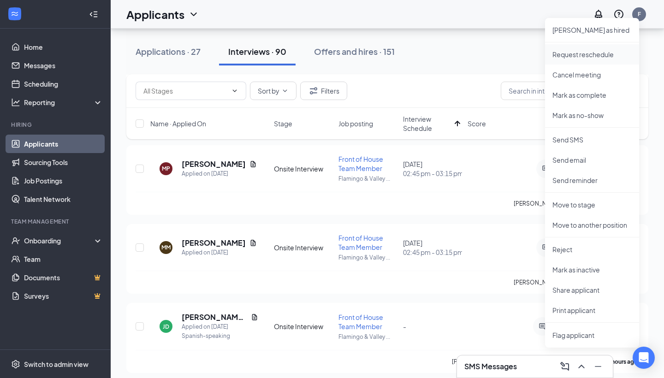
scroll to position [295, 0]
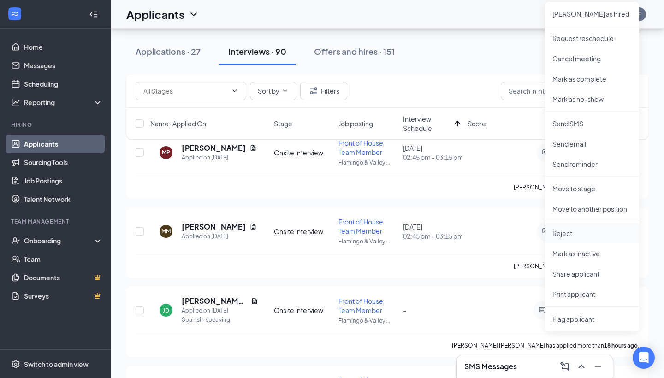
click at [597, 237] on p "Reject" at bounding box center [592, 233] width 79 height 9
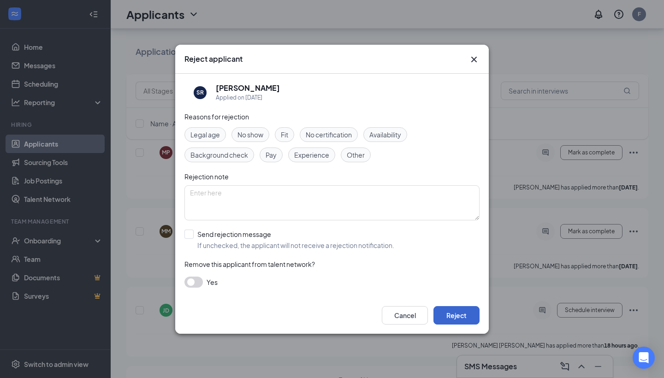
click at [450, 321] on button "Reject" at bounding box center [457, 315] width 46 height 18
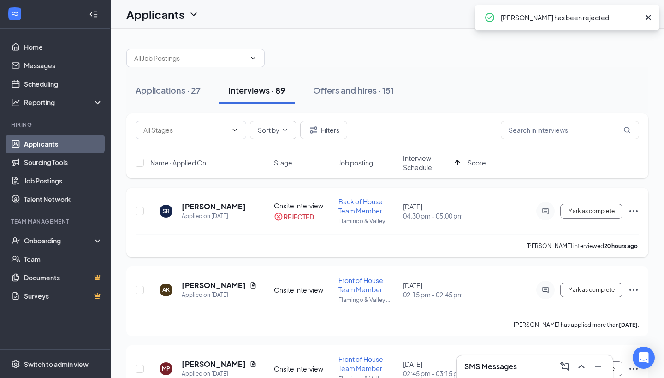
scroll to position [0, 0]
click at [635, 292] on icon "Ellipses" at bounding box center [633, 290] width 11 height 11
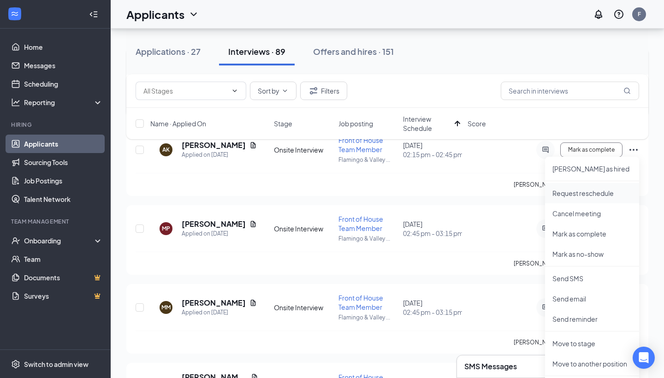
scroll to position [156, 0]
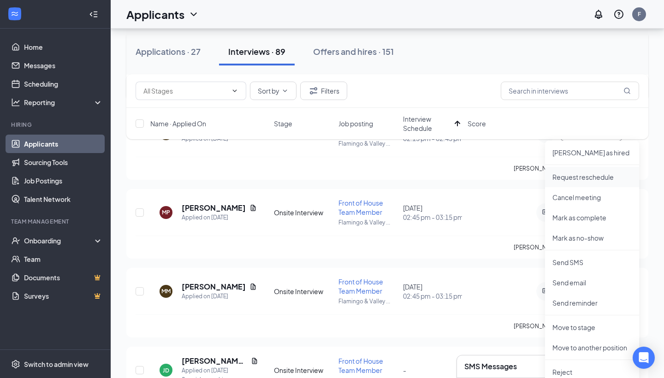
click at [603, 175] on p "Request reschedule" at bounding box center [592, 177] width 79 height 9
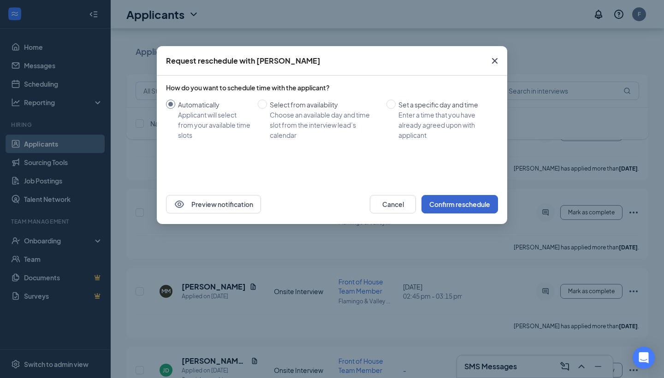
click at [464, 207] on button "Confirm reschedule" at bounding box center [460, 204] width 77 height 18
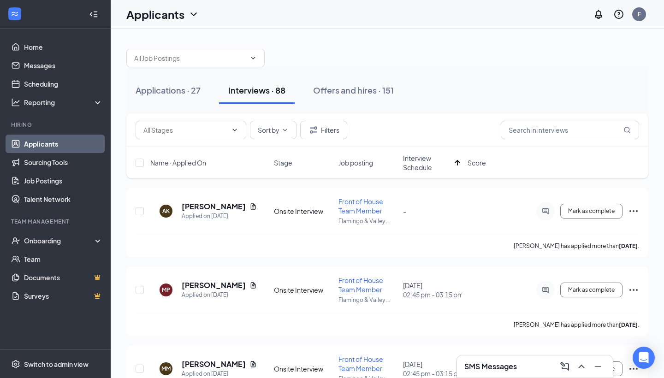
scroll to position [0, 0]
click at [195, 89] on div "Applications · 27" at bounding box center [168, 90] width 65 height 12
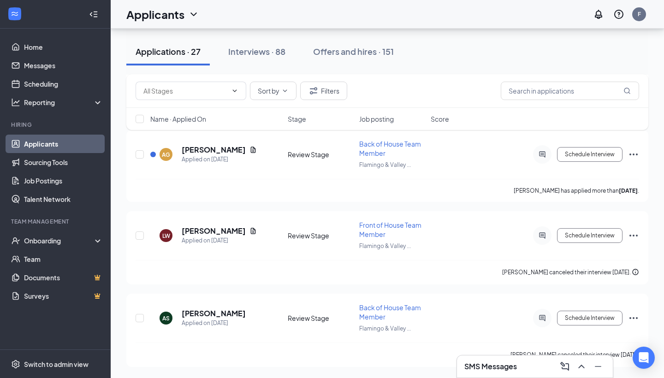
scroll to position [1997, 0]
click at [608, 318] on button "Schedule Interview" at bounding box center [589, 318] width 65 height 15
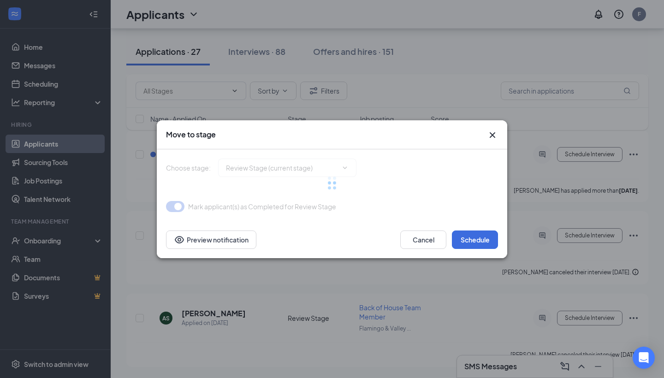
type input "Onsite Interview (next stage)"
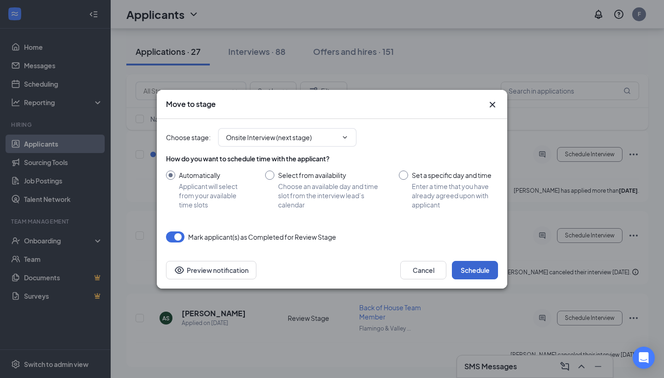
click at [473, 274] on button "Schedule" at bounding box center [475, 270] width 46 height 18
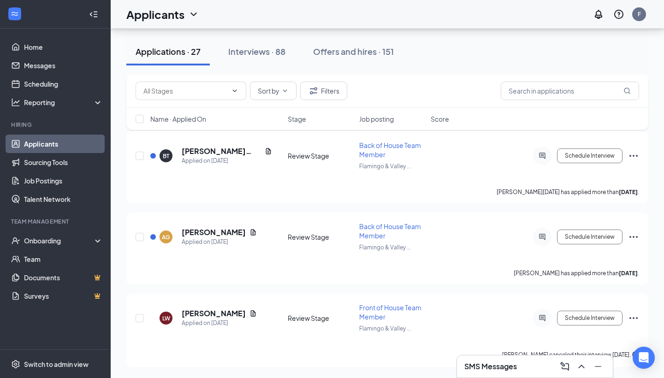
scroll to position [1914, 0]
click at [591, 318] on button "Schedule Interview" at bounding box center [589, 318] width 65 height 15
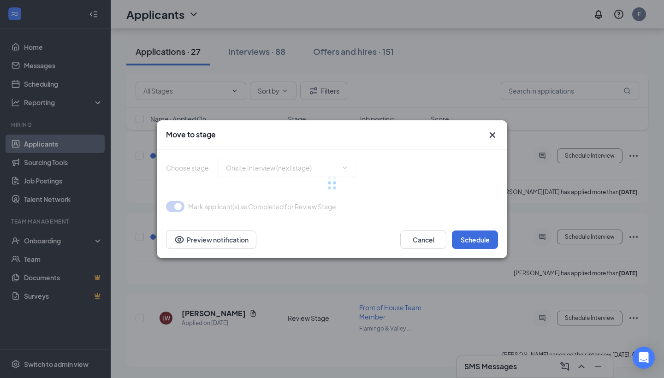
type input "Onsite Interview (next stage)"
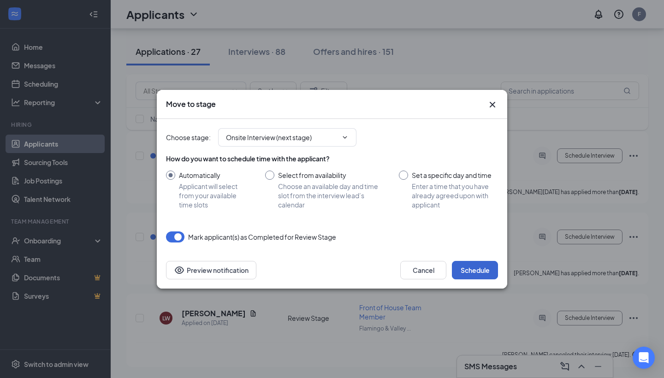
click at [468, 268] on button "Schedule" at bounding box center [475, 270] width 46 height 18
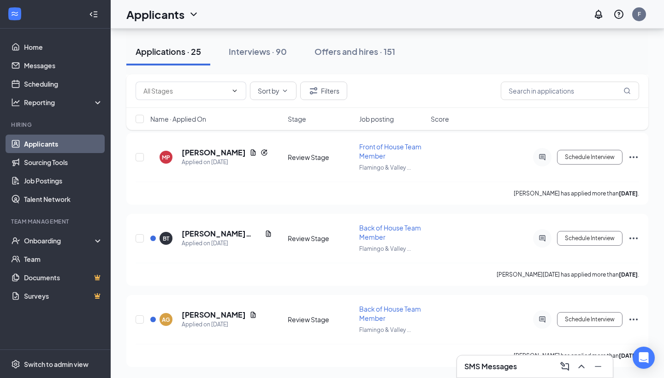
scroll to position [1832, 0]
click at [583, 323] on button "Schedule Interview" at bounding box center [589, 319] width 65 height 15
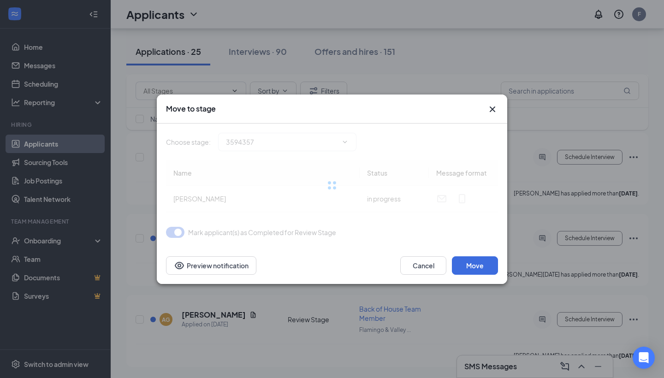
type input "Onsite Interview (next stage)"
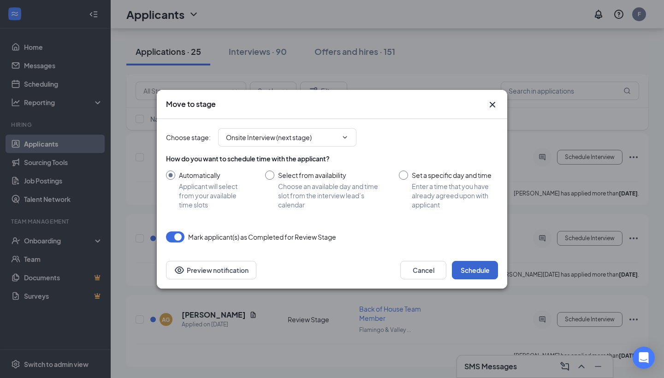
click at [480, 273] on button "Schedule" at bounding box center [475, 270] width 46 height 18
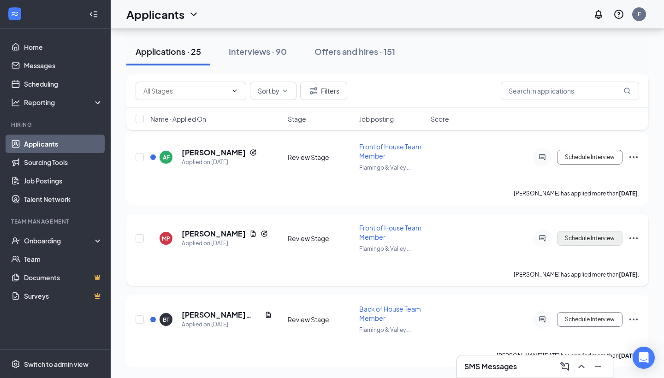
scroll to position [1750, 0]
click at [576, 318] on button "Schedule Interview" at bounding box center [589, 319] width 65 height 15
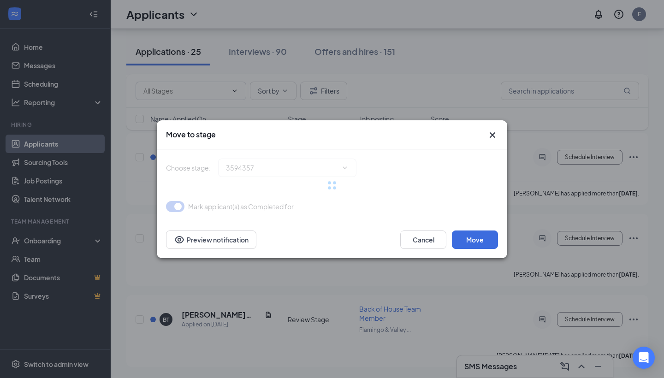
type input "Onsite Interview (next stage)"
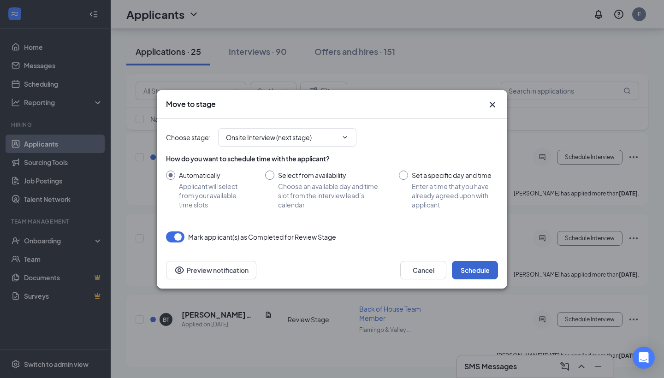
click at [477, 272] on button "Schedule" at bounding box center [475, 270] width 46 height 18
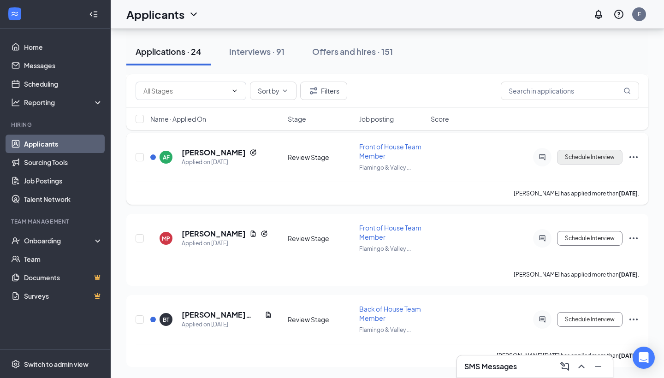
scroll to position [1669, 0]
click at [572, 320] on button "Schedule Interview" at bounding box center [589, 319] width 65 height 15
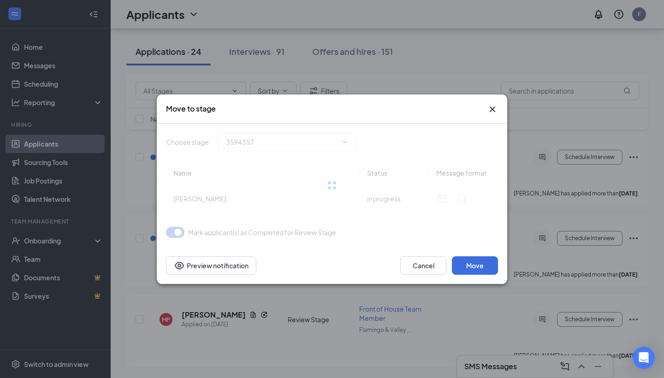
type input "Onsite Interview (next stage)"
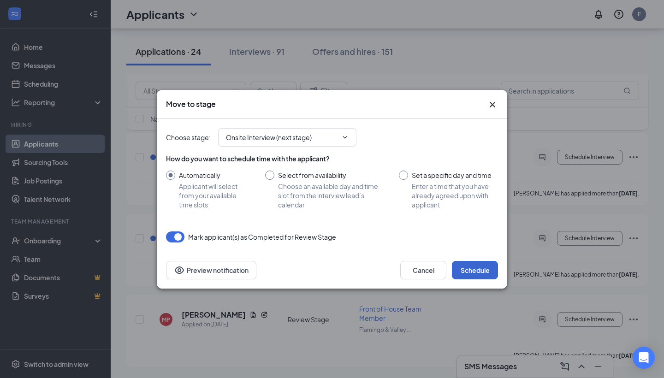
click at [486, 270] on button "Schedule" at bounding box center [475, 270] width 46 height 18
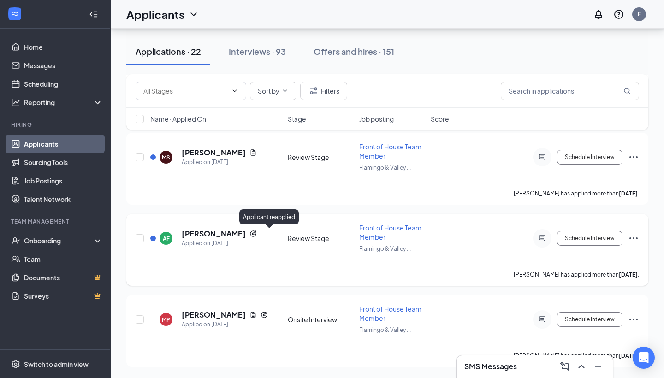
click at [256, 234] on icon "Reapply" at bounding box center [253, 234] width 6 height 6
click at [257, 234] on icon "Reapply" at bounding box center [253, 233] width 7 height 7
click at [233, 235] on h5 "Abdourahmane Fofana" at bounding box center [214, 234] width 64 height 10
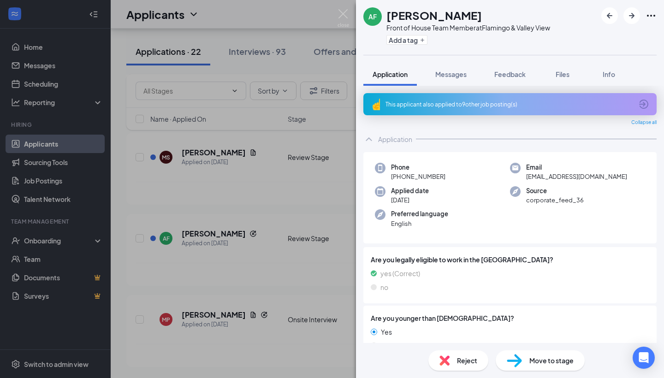
click at [490, 107] on div "This applicant also applied to 9 other job posting(s)" at bounding box center [509, 105] width 247 height 8
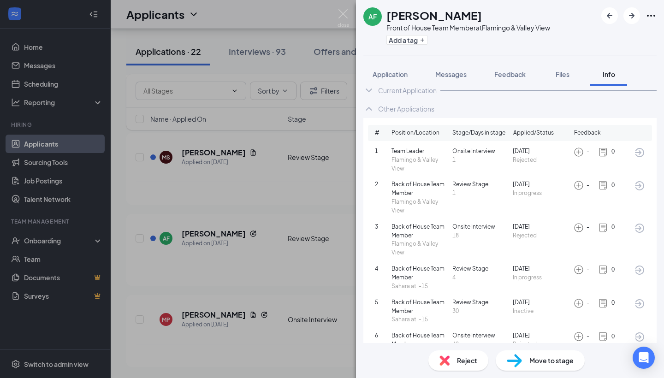
scroll to position [17, 0]
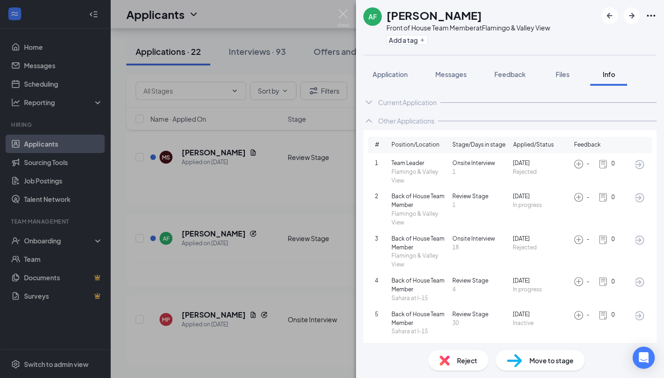
click at [457, 360] on span "Reject" at bounding box center [467, 361] width 20 height 10
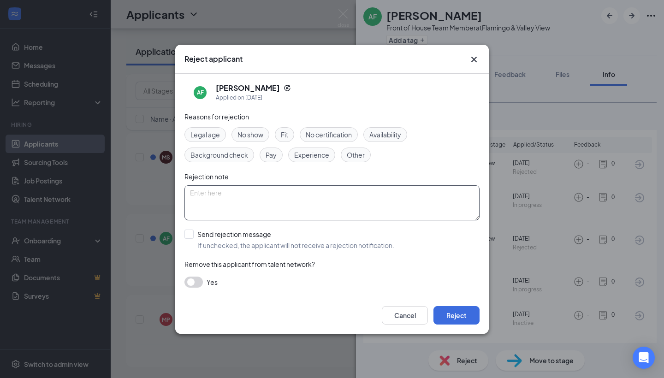
click at [314, 198] on textarea at bounding box center [331, 202] width 295 height 35
type textarea "Already has an active application in the system"
click at [422, 154] on div "Legal age No show Fit No certification Availability Background check Pay Experi…" at bounding box center [331, 144] width 295 height 35
click at [454, 318] on button "Reject" at bounding box center [457, 315] width 46 height 18
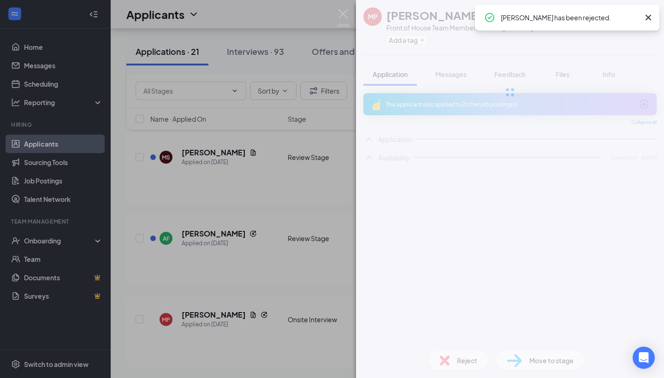
click at [316, 285] on div "MP melissa paul Front of House Team Member at Flamingo & Valley View Add a tag …" at bounding box center [332, 189] width 664 height 378
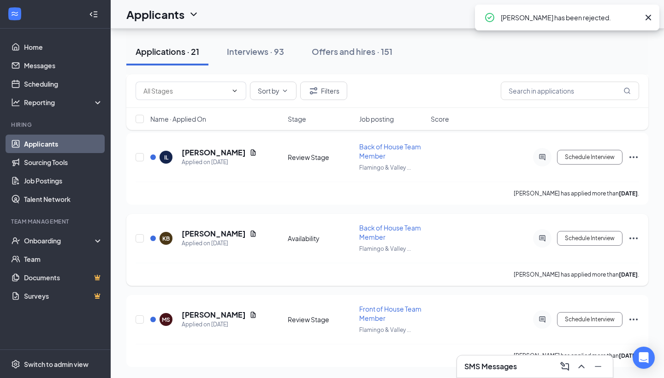
scroll to position [1507, 0]
click at [380, 260] on div "KB Khaill Bailey Applied on Oct 12 Availability Back of House Team Member Flami…" at bounding box center [388, 243] width 504 height 40
click at [602, 321] on button "Schedule Interview" at bounding box center [589, 319] width 65 height 15
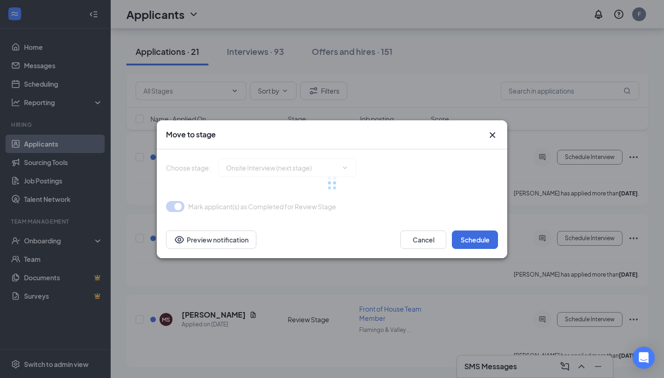
type input "Onsite Interview (next stage)"
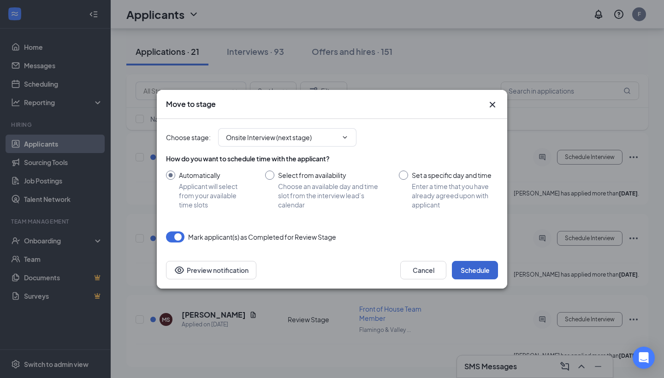
click at [475, 268] on button "Schedule" at bounding box center [475, 270] width 46 height 18
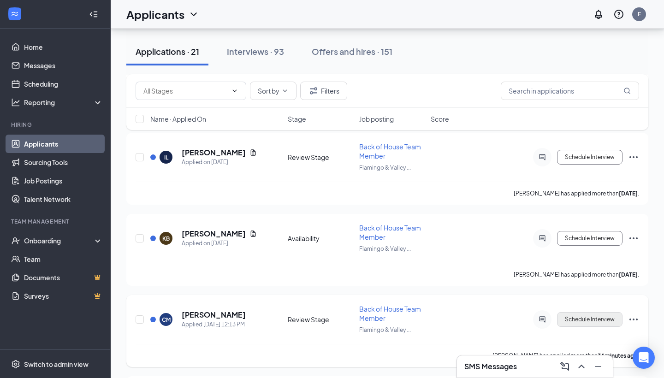
click at [587, 321] on button "Schedule Interview" at bounding box center [589, 319] width 65 height 15
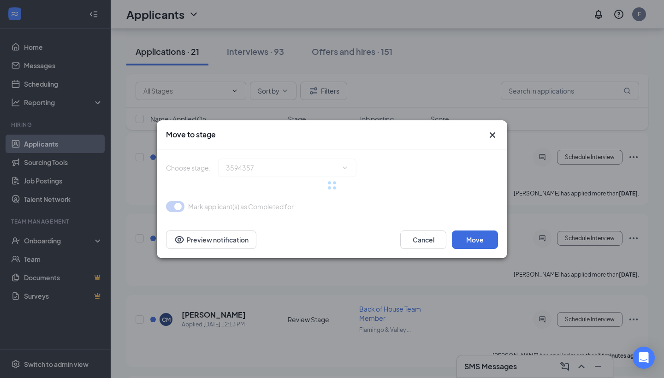
type input "Onsite Interview (next stage)"
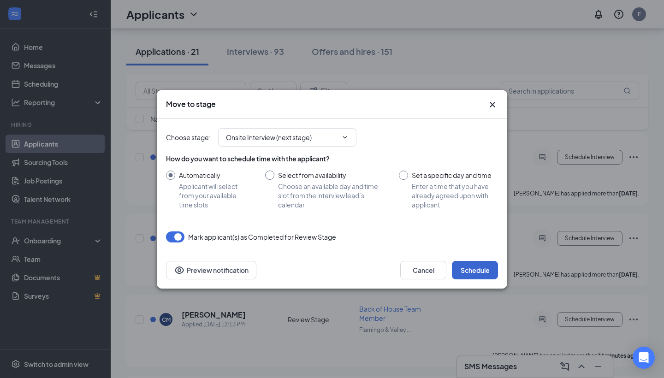
click at [478, 273] on button "Schedule" at bounding box center [475, 270] width 46 height 18
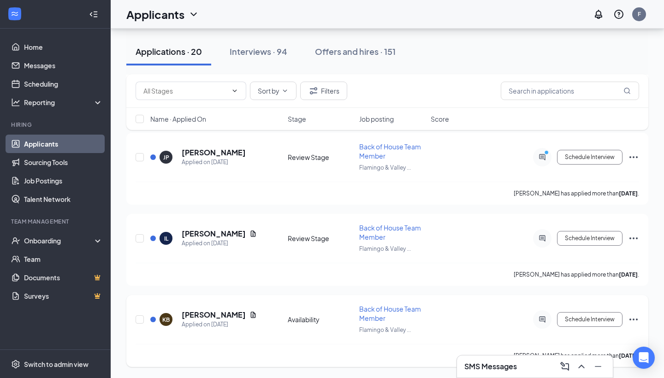
scroll to position [2887, 0]
click at [586, 326] on button "Schedule Interview" at bounding box center [589, 319] width 65 height 15
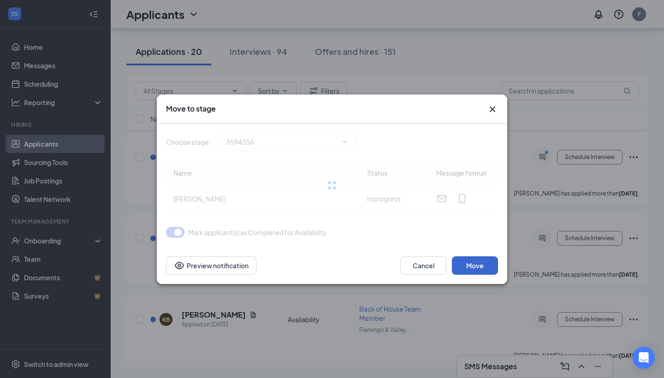
type input "Review Stage (next stage)"
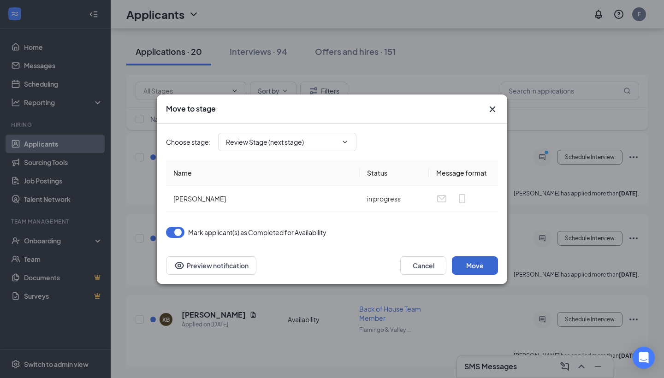
click at [478, 270] on button "Move" at bounding box center [475, 265] width 46 height 18
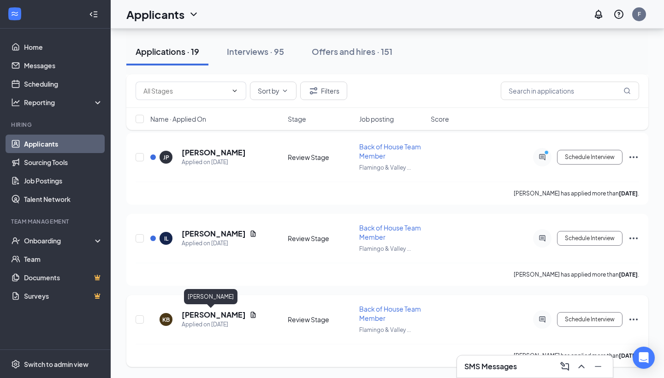
click at [199, 313] on h5 "Khaill Bailey" at bounding box center [214, 315] width 64 height 10
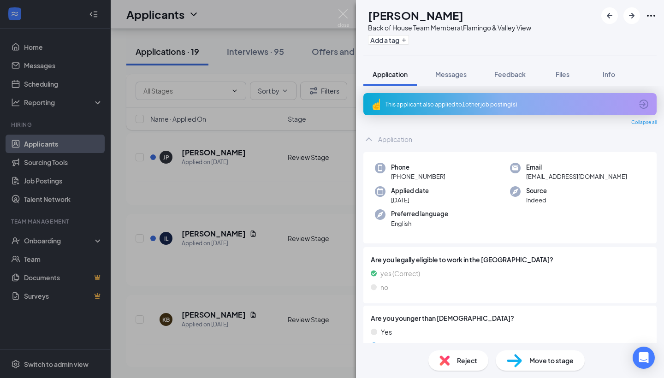
click at [501, 103] on div "This applicant also applied to 1 other job posting(s)" at bounding box center [509, 105] width 247 height 8
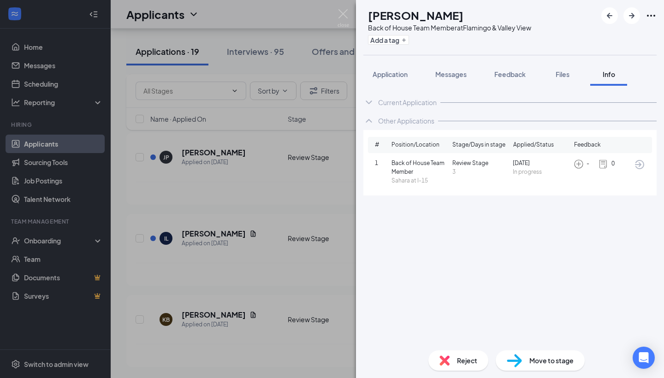
click at [306, 261] on div "KB Khaill Bailey Back of House Team Member at Flamingo & Valley View Add a tag …" at bounding box center [332, 189] width 664 height 378
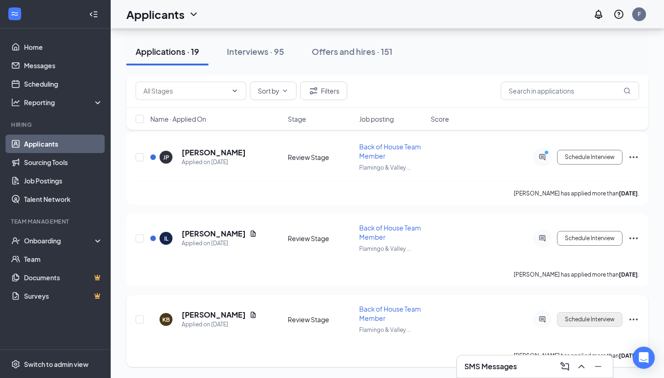
click at [582, 324] on button "Schedule Interview" at bounding box center [589, 319] width 65 height 15
type input "Onsite Interview (next stage)"
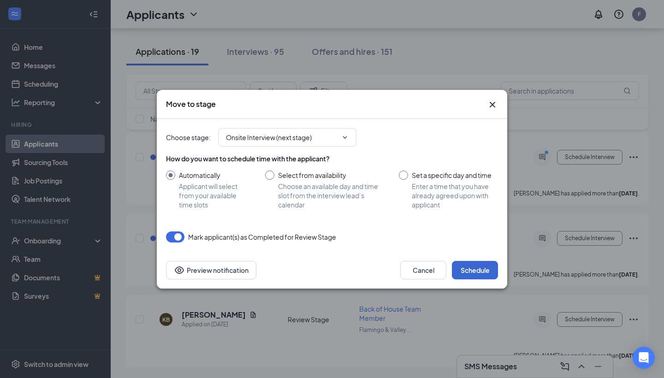
click at [484, 268] on button "Schedule" at bounding box center [475, 270] width 46 height 18
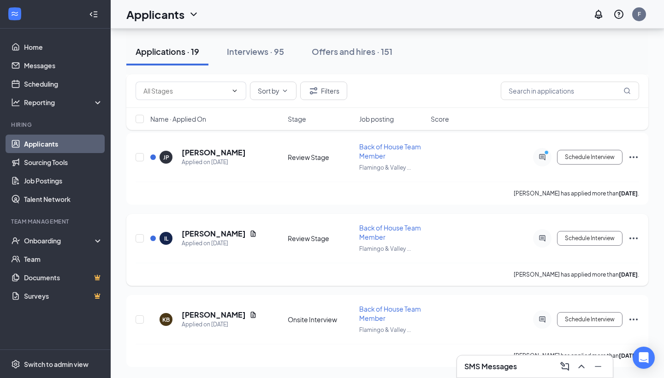
scroll to position [2887, 0]
click at [574, 242] on button "Schedule Interview" at bounding box center [589, 238] width 65 height 15
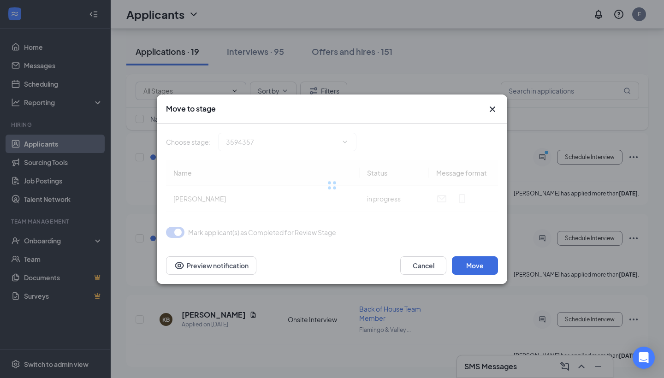
type input "Onsite Interview (next stage)"
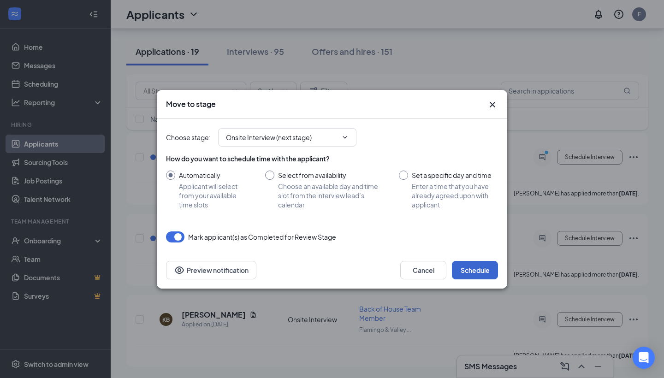
click at [483, 270] on button "Schedule" at bounding box center [475, 270] width 46 height 18
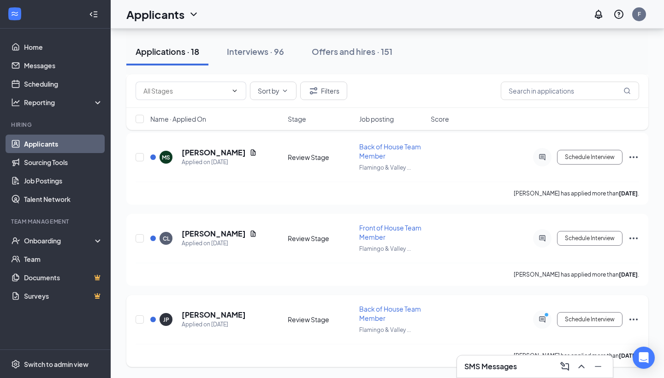
scroll to position [2643, 0]
click at [577, 320] on button "Schedule Interview" at bounding box center [589, 319] width 65 height 15
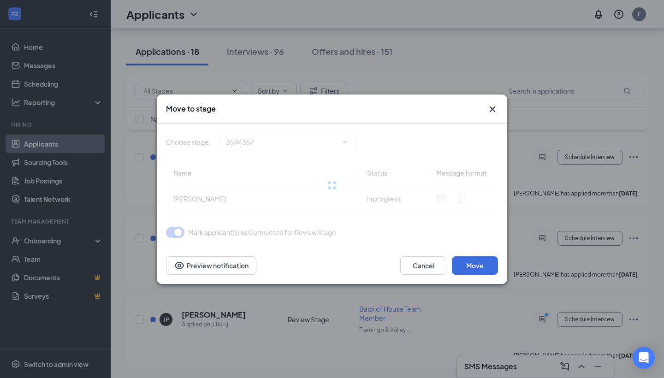
type input "Onsite Interview (next stage)"
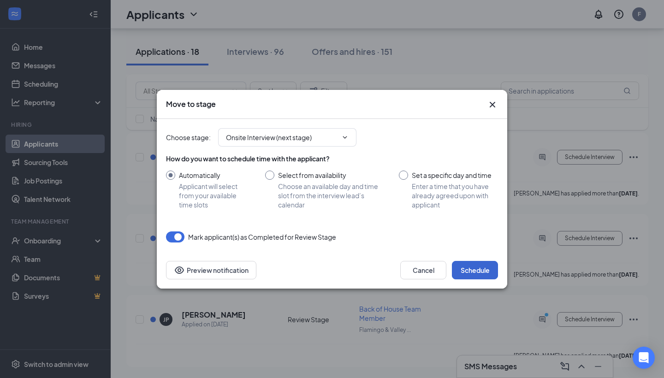
click at [473, 265] on button "Schedule" at bounding box center [475, 270] width 46 height 18
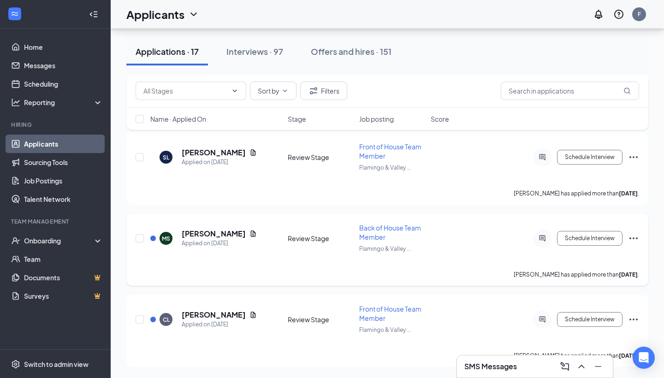
scroll to position [2481, 0]
click at [584, 238] on button "Schedule Interview" at bounding box center [589, 238] width 65 height 15
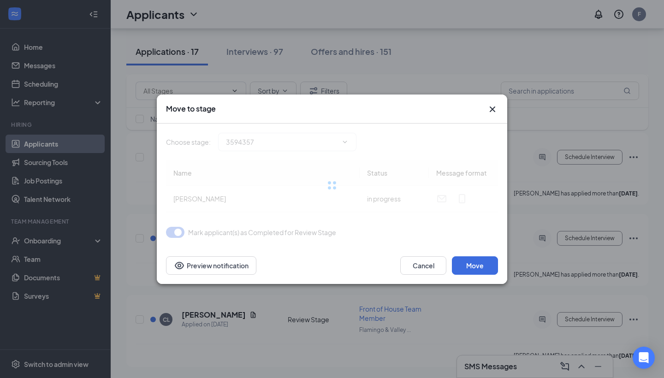
type input "Onsite Interview (next stage)"
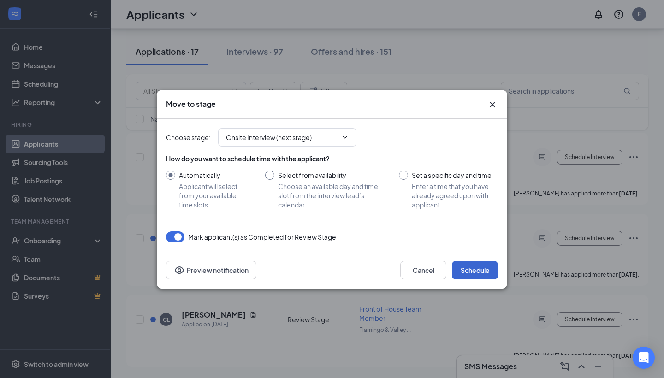
click at [473, 272] on button "Schedule" at bounding box center [475, 270] width 46 height 18
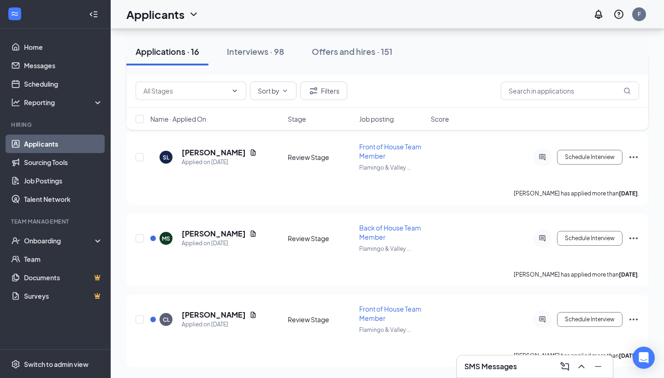
scroll to position [2237, 0]
click at [588, 321] on button "Schedule Interview" at bounding box center [589, 319] width 65 height 15
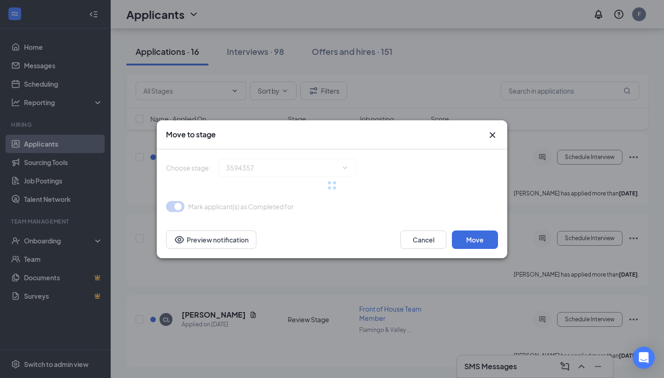
type input "Onsite Interview (next stage)"
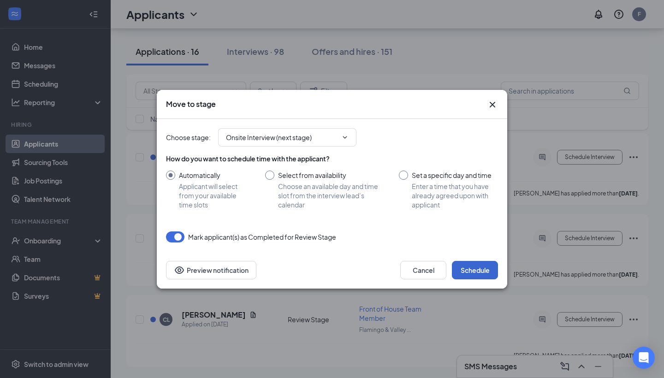
click at [474, 265] on button "Schedule" at bounding box center [475, 270] width 46 height 18
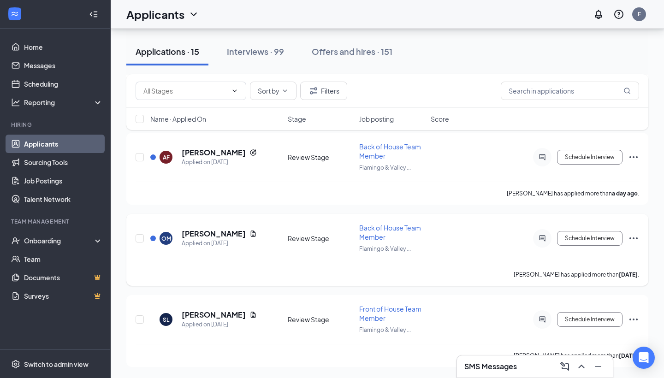
scroll to position [2156, 0]
click at [575, 321] on button "Schedule Interview" at bounding box center [589, 319] width 65 height 15
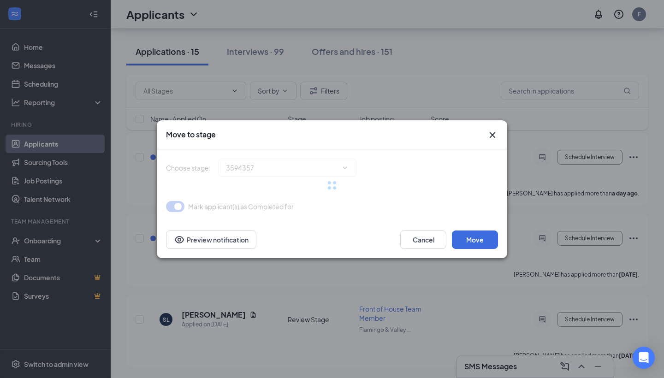
type input "Onsite Interview (next stage)"
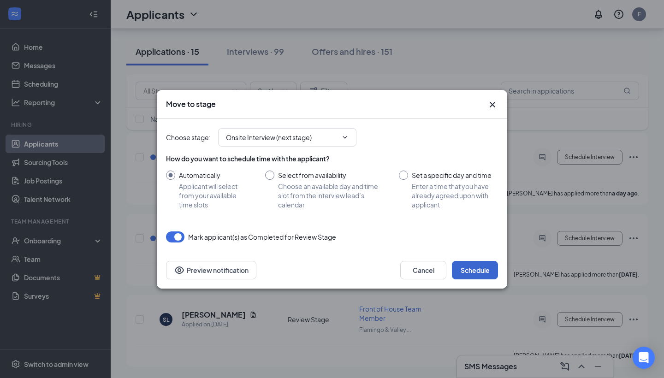
click at [478, 268] on button "Schedule" at bounding box center [475, 270] width 46 height 18
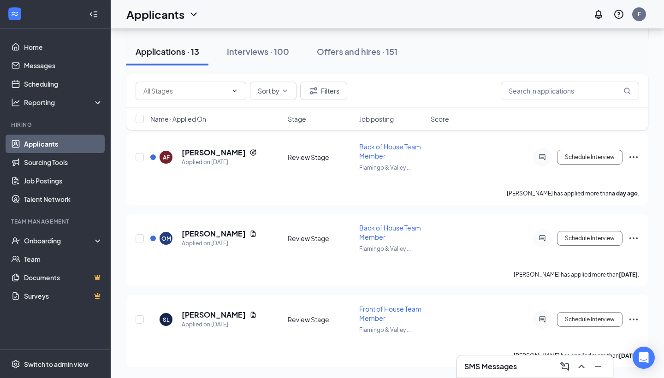
scroll to position [1913, 0]
click at [580, 321] on button "Schedule Interview" at bounding box center [589, 319] width 65 height 15
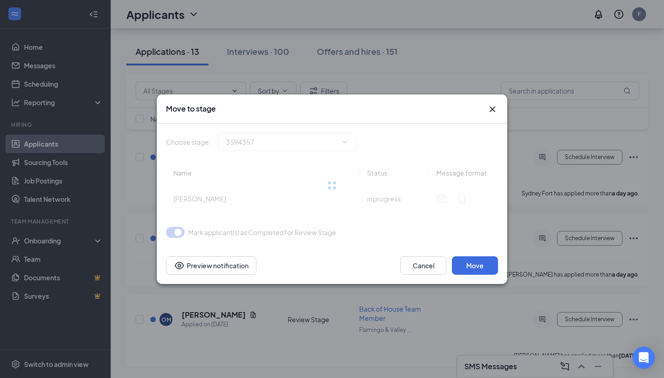
type input "Onsite Interview (next stage)"
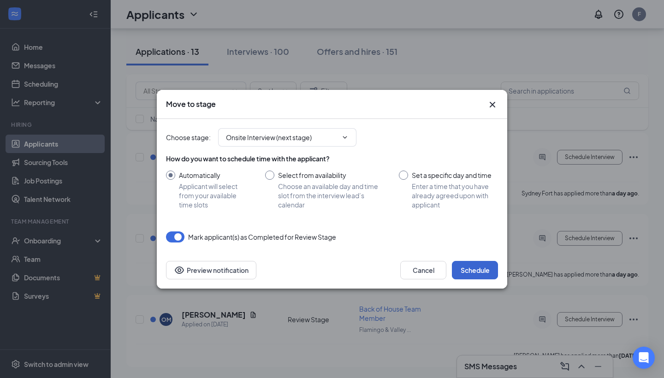
click at [477, 271] on button "Schedule" at bounding box center [475, 270] width 46 height 18
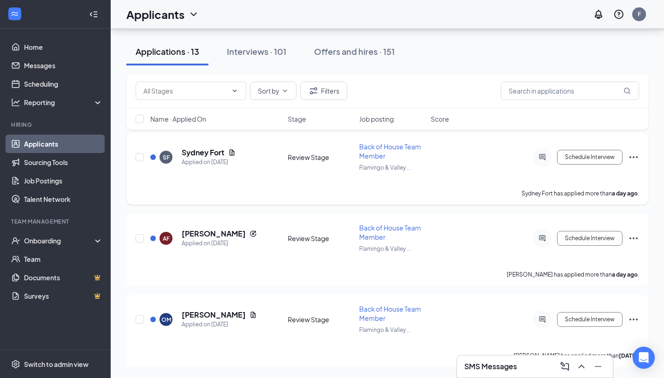
scroll to position [1832, 0]
click at [636, 318] on icon "Ellipses" at bounding box center [633, 319] width 11 height 11
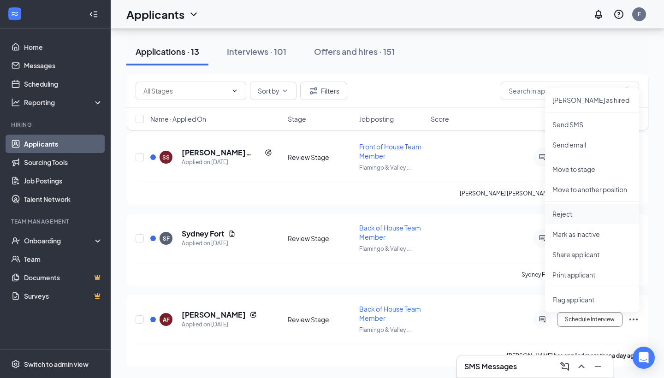
click at [595, 211] on p "Reject" at bounding box center [592, 213] width 79 height 9
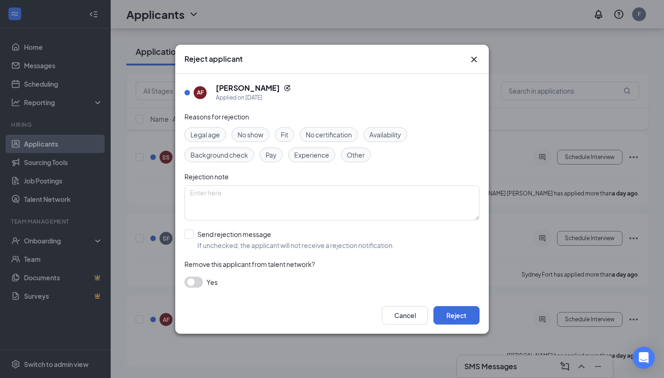
click at [197, 283] on button "button" at bounding box center [193, 282] width 18 height 11
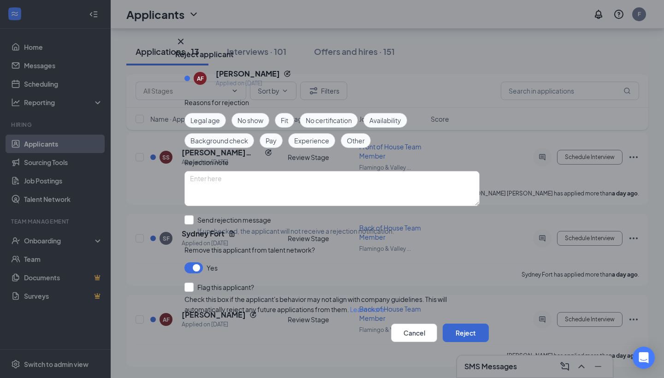
click at [452, 333] on button "Reject" at bounding box center [466, 333] width 46 height 18
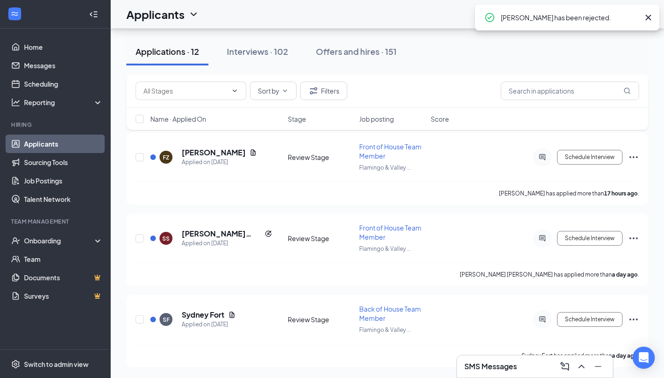
scroll to position [1669, 0]
click at [265, 234] on icon "Reapply" at bounding box center [268, 234] width 6 height 6
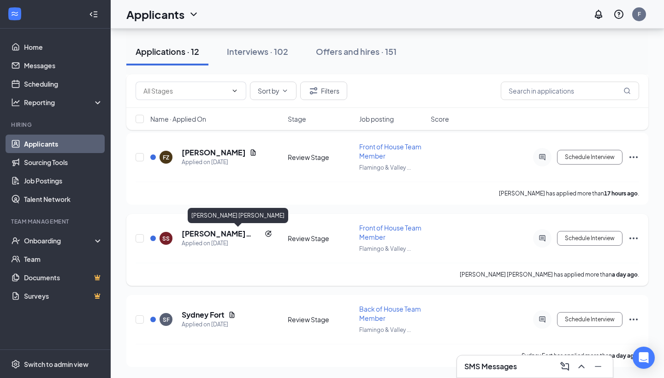
click at [232, 233] on h5 "Sayed Hassan Sadat" at bounding box center [221, 234] width 79 height 10
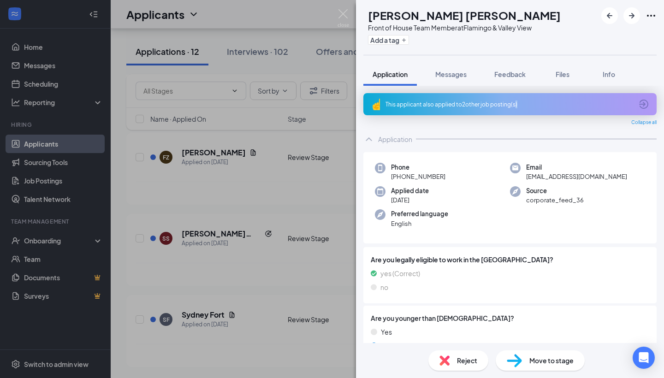
click at [513, 107] on div "This applicant also applied to 2 other job posting(s)" at bounding box center [509, 105] width 247 height 8
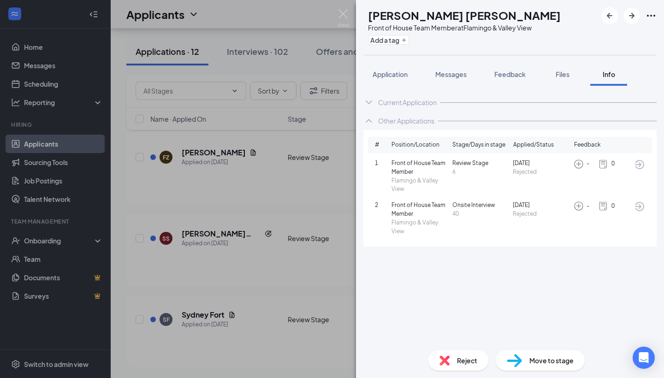
click at [457, 357] on span "Reject" at bounding box center [467, 361] width 20 height 10
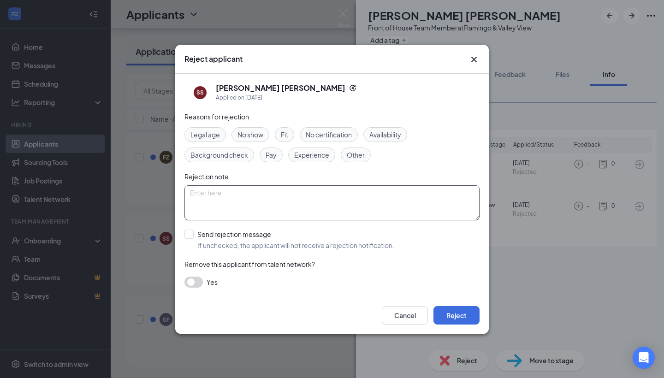
click at [272, 200] on textarea at bounding box center [331, 202] width 295 height 35
type textarea "Applied/Rejected less than 30days ago."
click at [393, 277] on div "Yes" at bounding box center [331, 282] width 295 height 11
click at [469, 316] on button "Reject" at bounding box center [457, 315] width 46 height 18
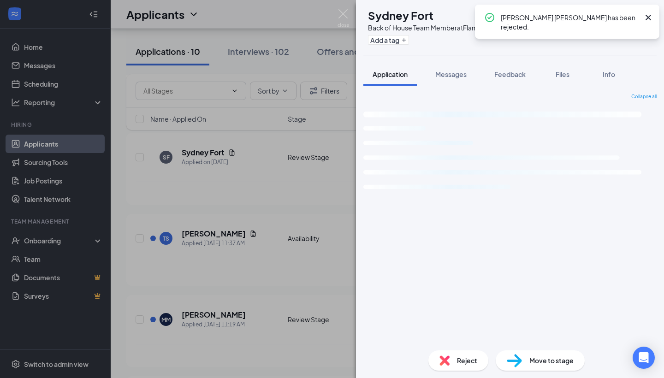
click at [321, 289] on div "SF Sydney Fort Back of House Team Member at Flamingo & Valley View Add a tag Ap…" at bounding box center [332, 189] width 664 height 378
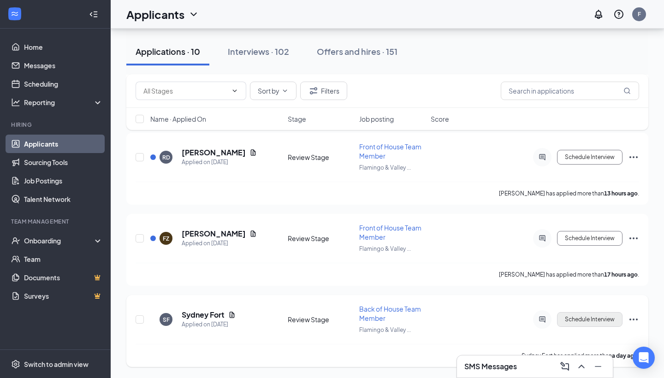
scroll to position [3049, 0]
click at [605, 321] on button "Schedule Interview" at bounding box center [589, 319] width 65 height 15
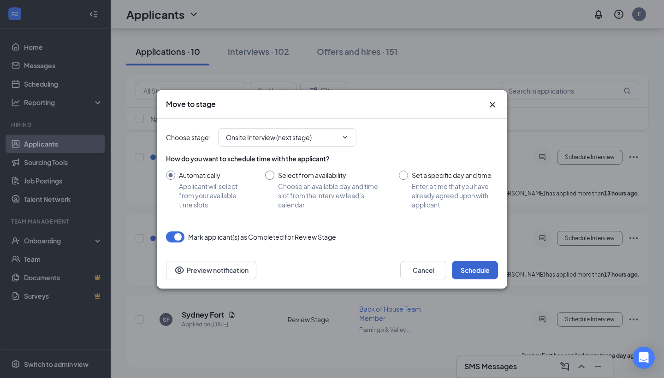
click at [476, 272] on button "Schedule" at bounding box center [475, 270] width 46 height 18
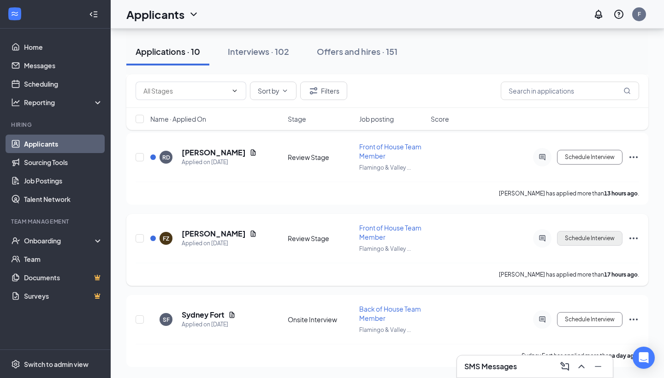
click at [589, 239] on button "Schedule Interview" at bounding box center [589, 238] width 65 height 15
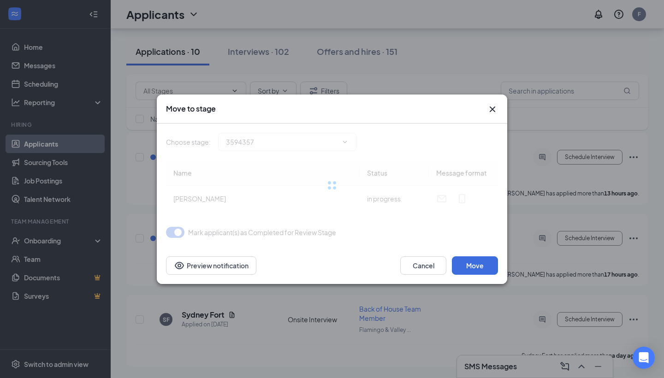
type input "Onsite Interview (next stage)"
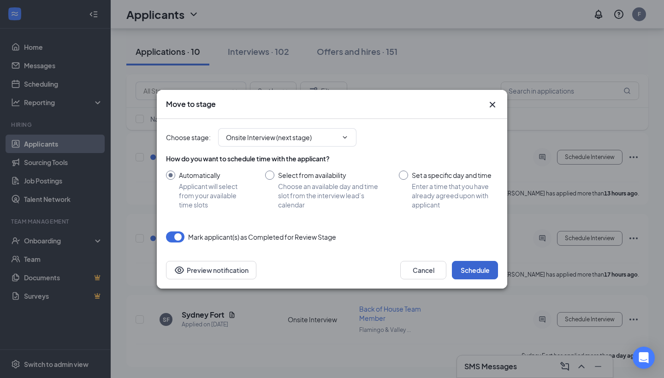
click at [474, 272] on button "Schedule" at bounding box center [475, 270] width 46 height 18
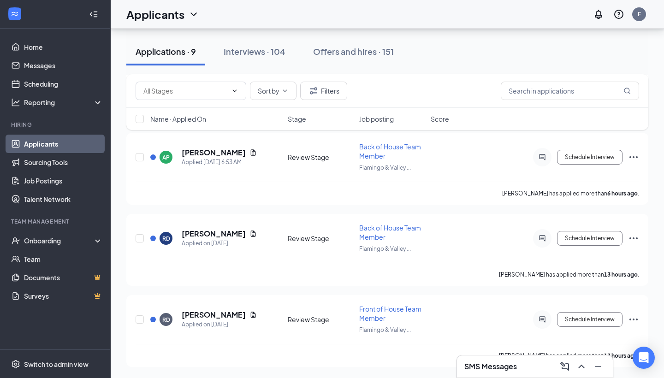
scroll to position [2562, 0]
click at [583, 315] on button "Schedule Interview" at bounding box center [589, 319] width 65 height 15
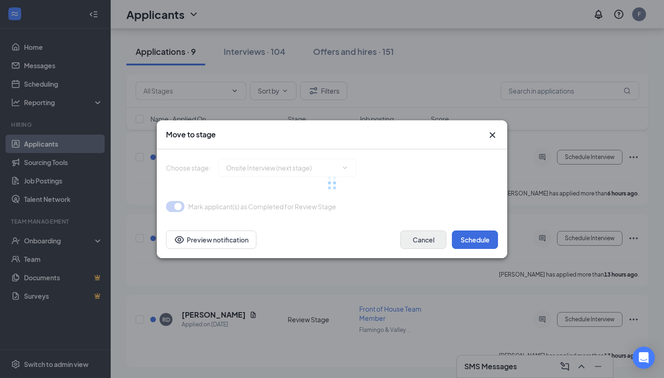
type input "Onsite Interview (next stage)"
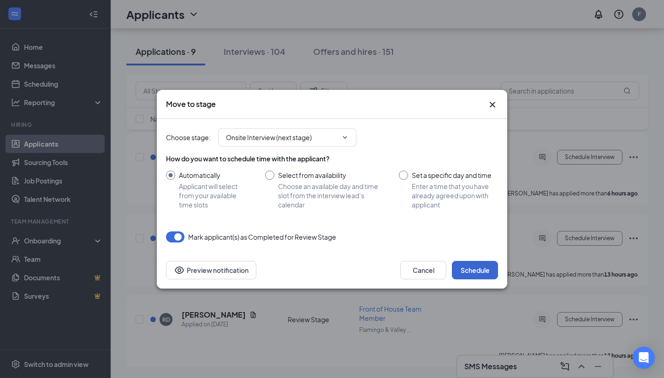
click at [481, 274] on button "Schedule" at bounding box center [475, 270] width 46 height 18
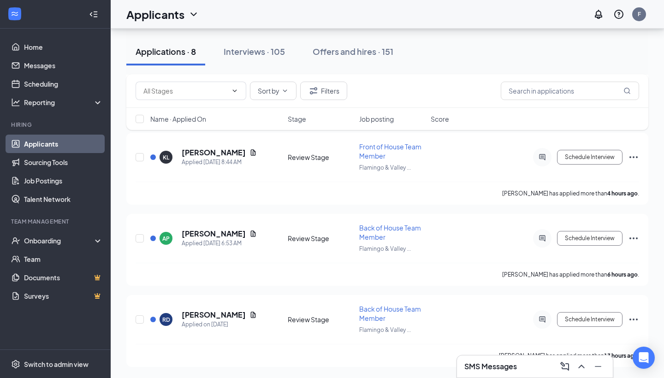
scroll to position [2075, 0]
click at [634, 313] on div "Schedule Interview" at bounding box center [556, 319] width 166 height 18
click at [634, 315] on icon "Ellipses" at bounding box center [633, 319] width 11 height 11
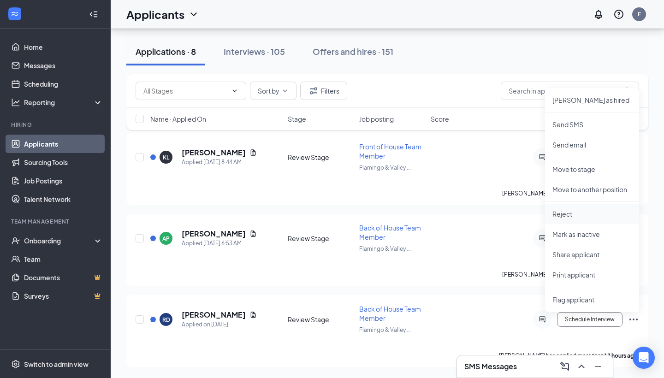
click at [603, 218] on p "Reject" at bounding box center [592, 213] width 79 height 9
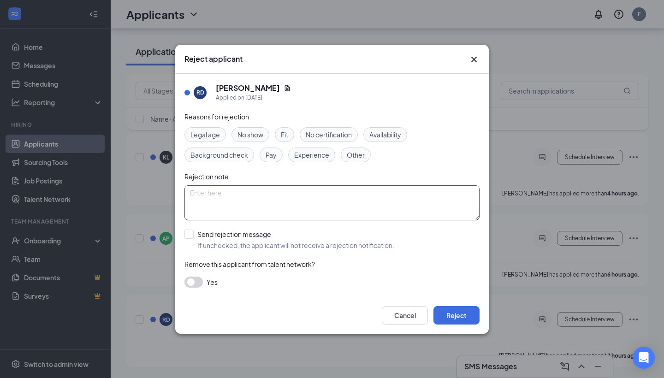
click at [325, 209] on textarea at bounding box center [331, 202] width 295 height 35
type textarea "Has another active application in the system"
click at [421, 156] on div "Legal age No show Fit No certification Availability Background check Pay Experi…" at bounding box center [331, 144] width 295 height 35
click at [454, 315] on button "Reject" at bounding box center [457, 315] width 46 height 18
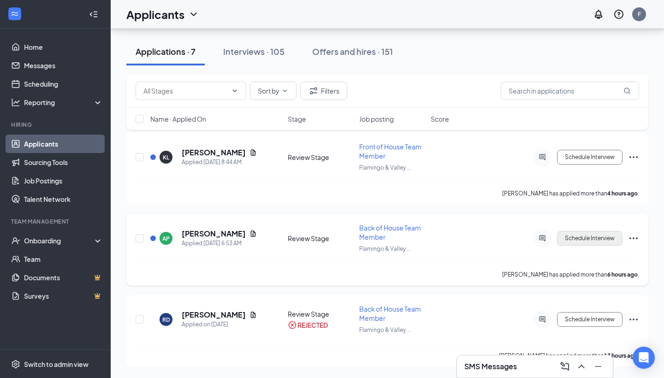
click at [594, 241] on button "Schedule Interview" at bounding box center [589, 238] width 65 height 15
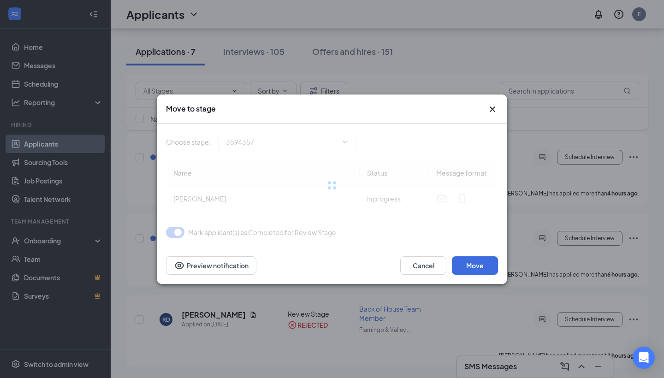
type input "Onsite Interview (next stage)"
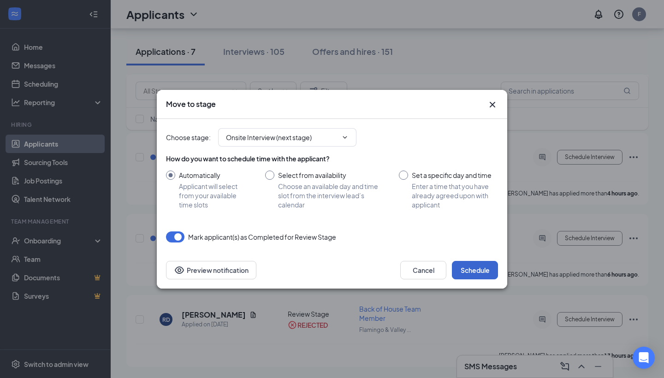
click at [478, 272] on button "Schedule" at bounding box center [475, 270] width 46 height 18
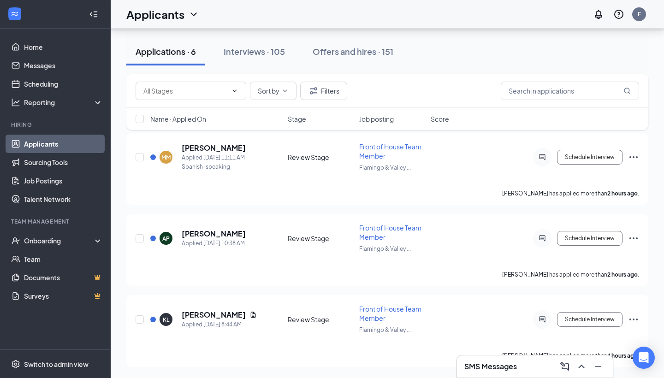
scroll to position [1507, 0]
click at [590, 322] on button "Schedule Interview" at bounding box center [589, 319] width 65 height 15
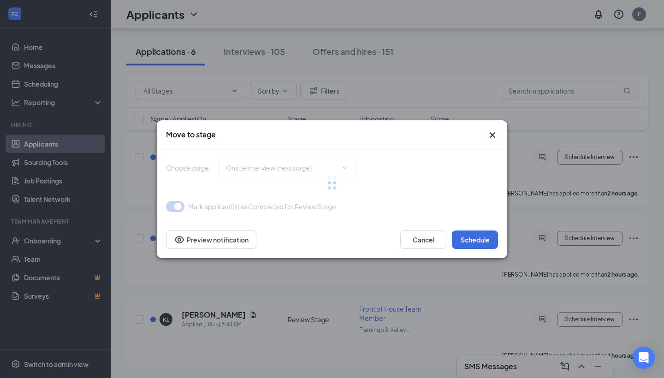
type input "Onsite Interview (next stage)"
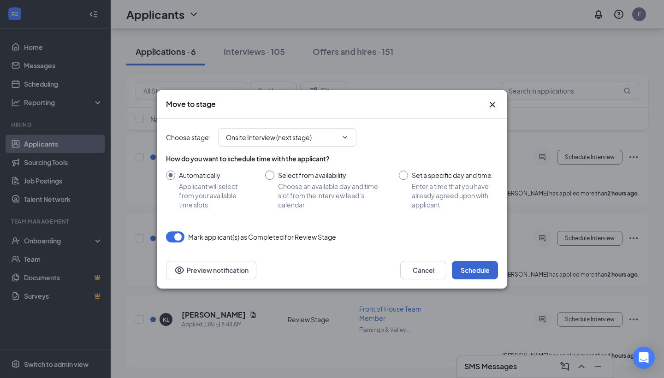
click at [474, 277] on button "Schedule" at bounding box center [475, 270] width 46 height 18
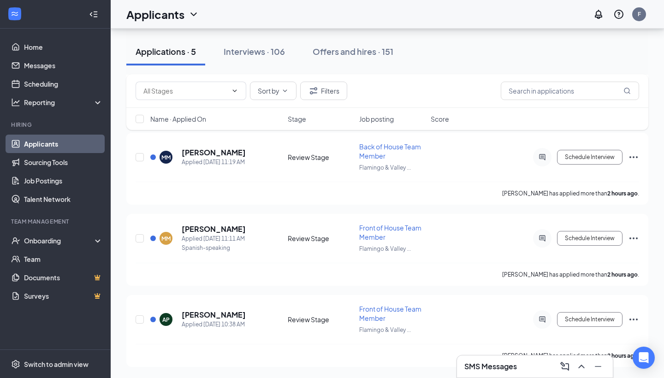
scroll to position [1263, 0]
click at [584, 325] on button "Schedule Interview" at bounding box center [589, 319] width 65 height 15
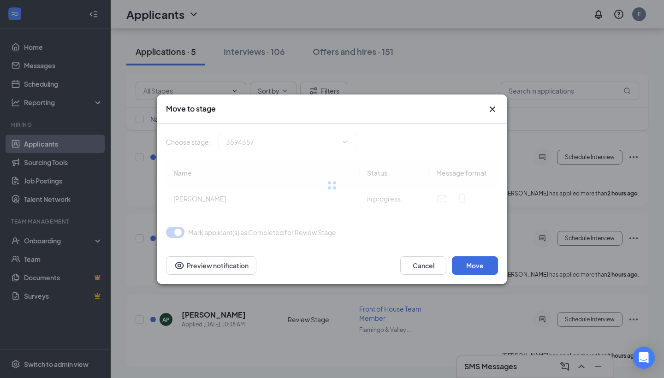
type input "Onsite Interview (next stage)"
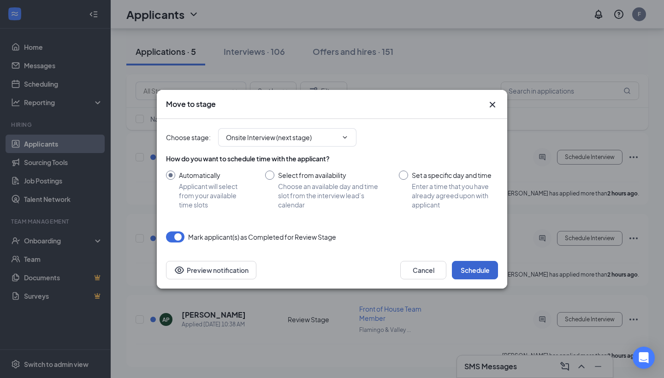
click at [477, 271] on button "Schedule" at bounding box center [475, 270] width 46 height 18
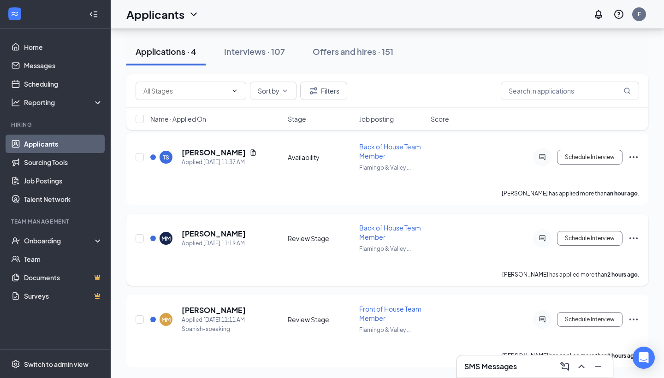
scroll to position [776, 0]
click at [583, 237] on button "Schedule Interview" at bounding box center [589, 238] width 65 height 15
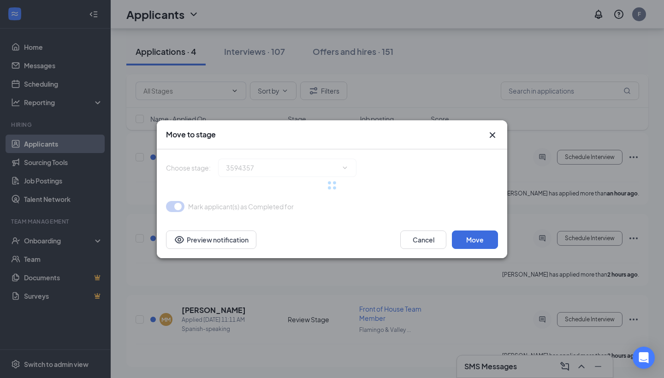
type input "Onsite Interview (next stage)"
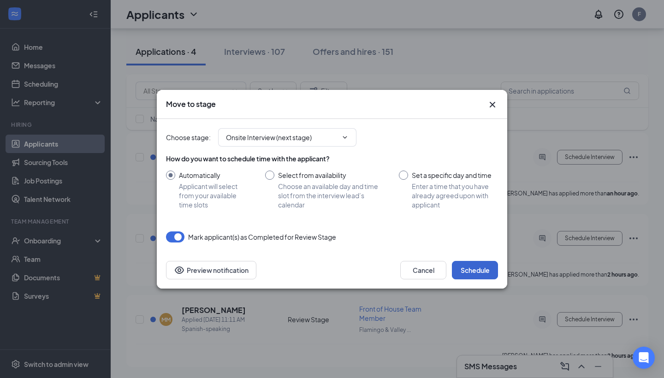
click at [482, 272] on button "Schedule" at bounding box center [475, 270] width 46 height 18
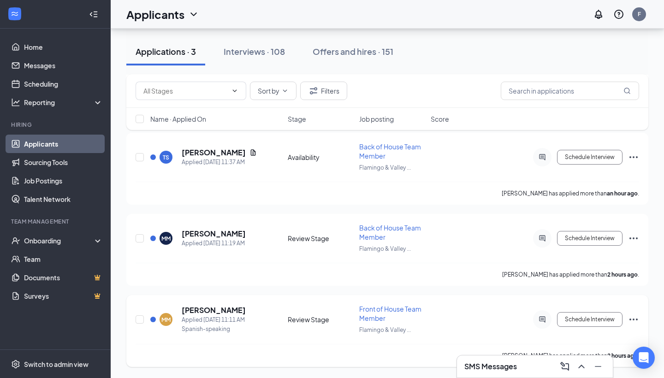
scroll to position [452, 0]
click at [632, 321] on icon "Ellipses" at bounding box center [633, 319] width 11 height 11
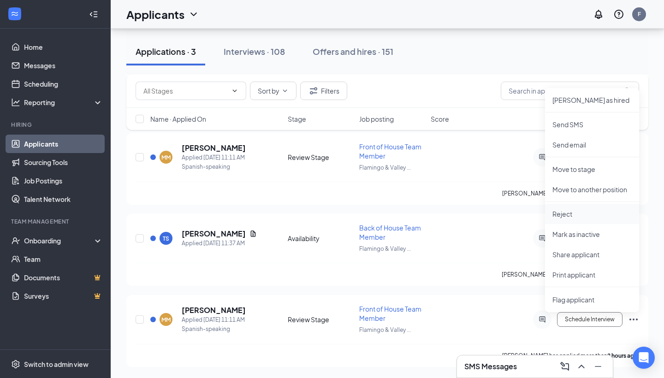
click at [603, 218] on p "Reject" at bounding box center [592, 213] width 79 height 9
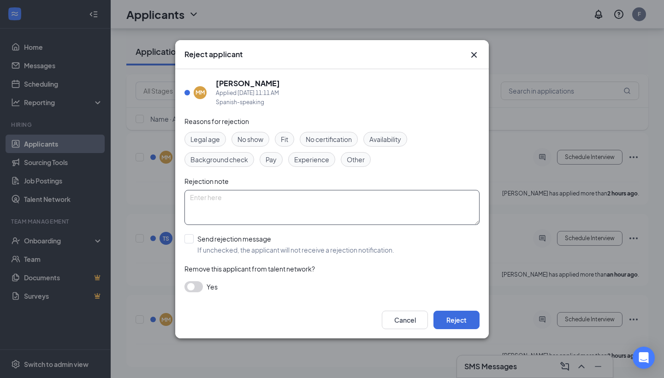
click at [435, 202] on textarea at bounding box center [331, 207] width 295 height 35
type textarea "Has active application in the system already"
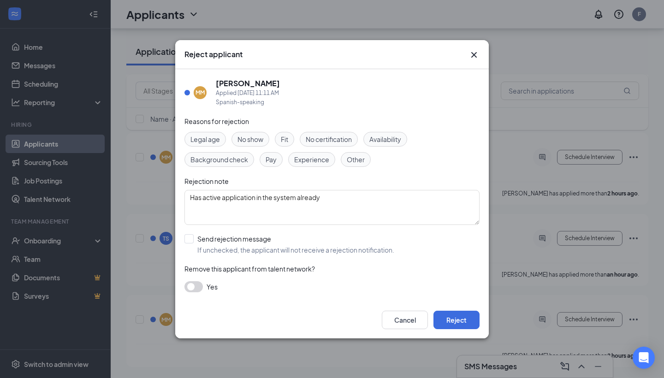
click at [468, 271] on div "Remove this applicant from talent network?" at bounding box center [331, 269] width 295 height 10
click at [450, 319] on button "Reject" at bounding box center [457, 320] width 46 height 18
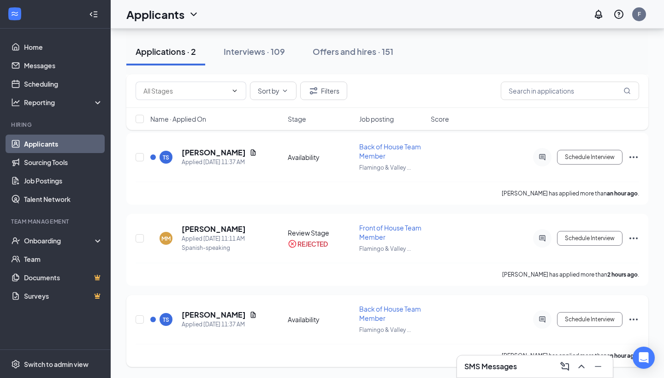
scroll to position [370, 0]
click at [595, 368] on icon "Minimize" at bounding box center [598, 366] width 11 height 11
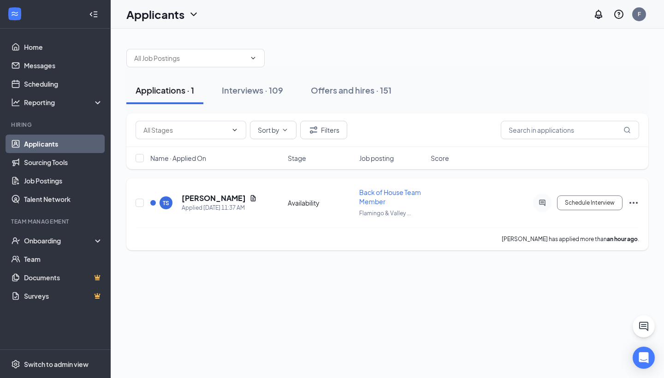
click at [632, 202] on icon "Ellipses" at bounding box center [633, 202] width 11 height 11
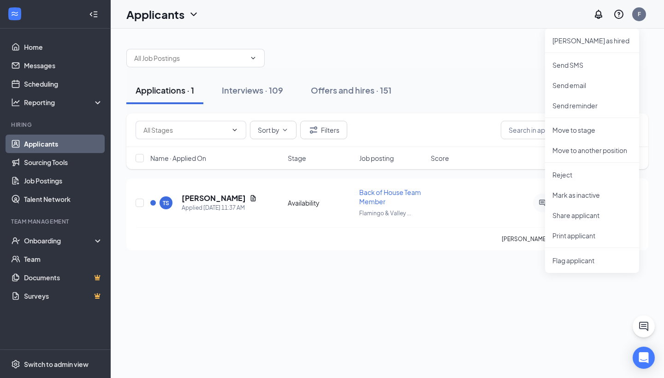
click at [422, 304] on div "Applications · 1 Interviews · 109 Offers and hires · 151 Sort by Filters Name ·…" at bounding box center [387, 204] width 553 height 350
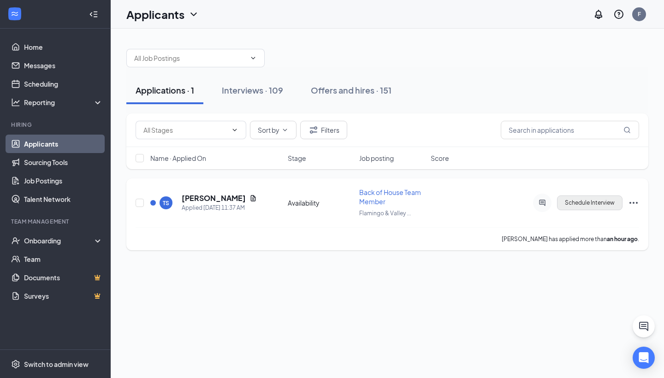
click at [603, 198] on button "Schedule Interview" at bounding box center [589, 203] width 65 height 15
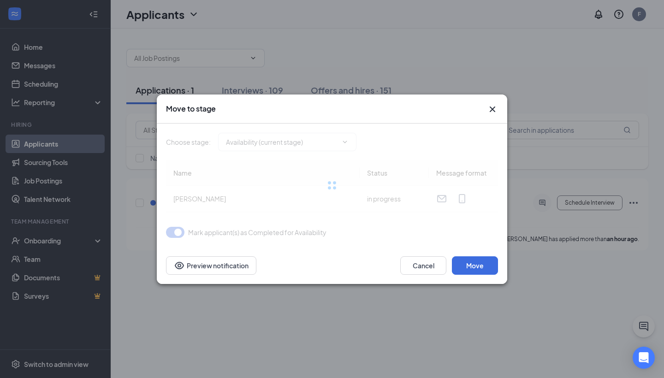
type input "Review Stage (next stage)"
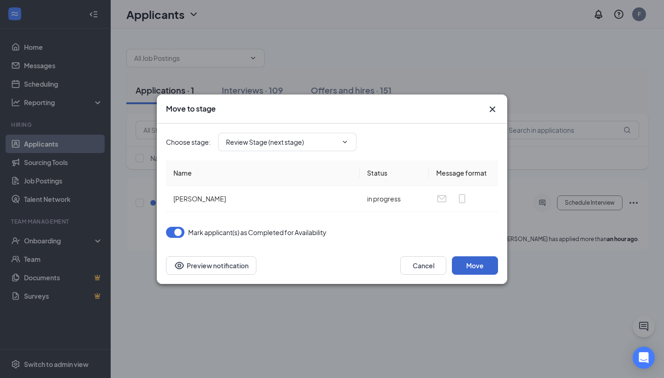
click at [481, 270] on button "Move" at bounding box center [475, 265] width 46 height 18
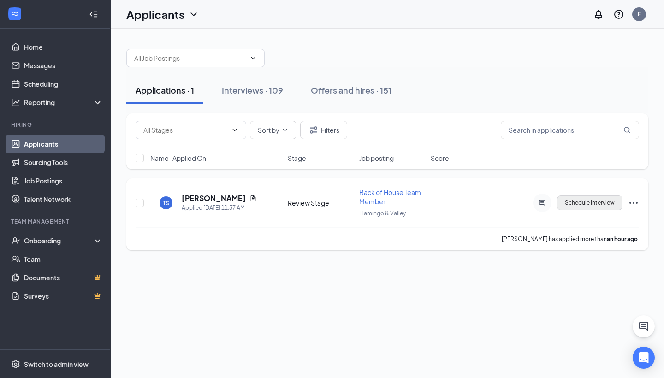
click at [581, 208] on button "Schedule Interview" at bounding box center [589, 203] width 65 height 15
type input "Onsite Interview (next stage)"
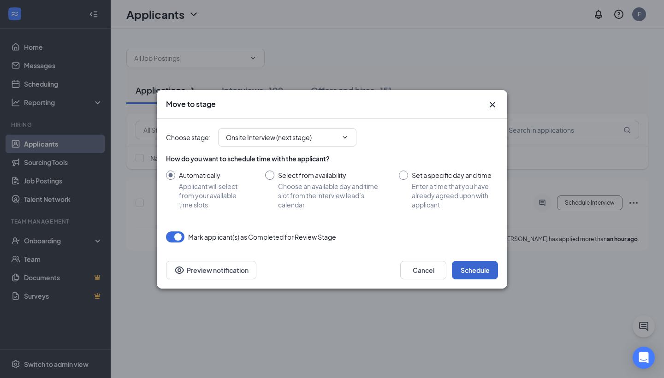
click at [467, 269] on button "Schedule" at bounding box center [475, 270] width 46 height 18
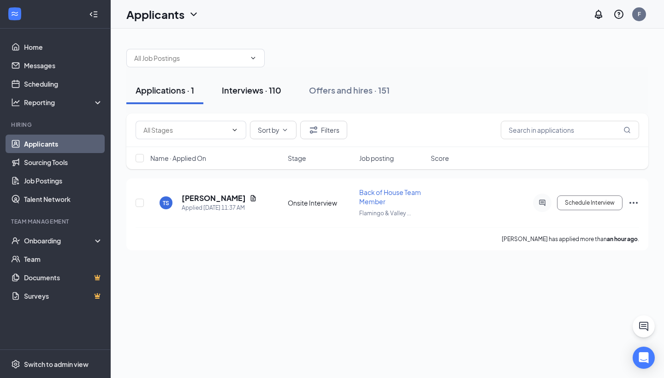
click at [278, 92] on div "Interviews · 110" at bounding box center [252, 90] width 60 height 12
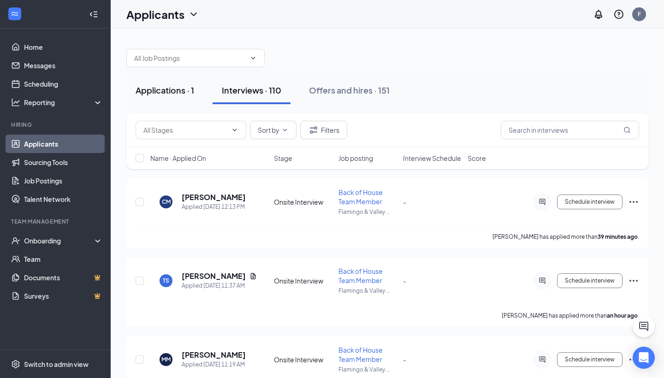
click at [190, 92] on div "Applications · 1" at bounding box center [165, 90] width 59 height 12
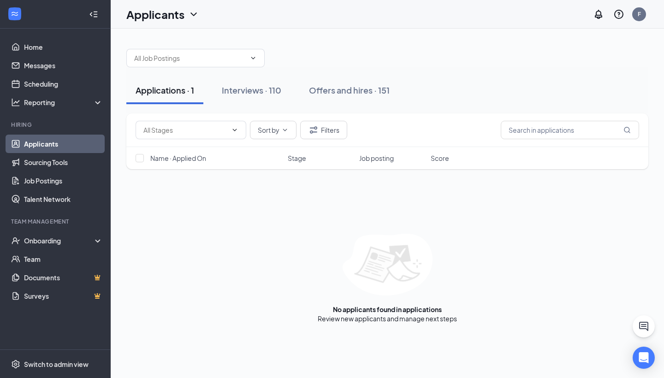
click at [190, 92] on div "Applications · 1" at bounding box center [165, 90] width 59 height 12
click at [270, 83] on button "Interviews · 110" at bounding box center [254, 91] width 78 height 28
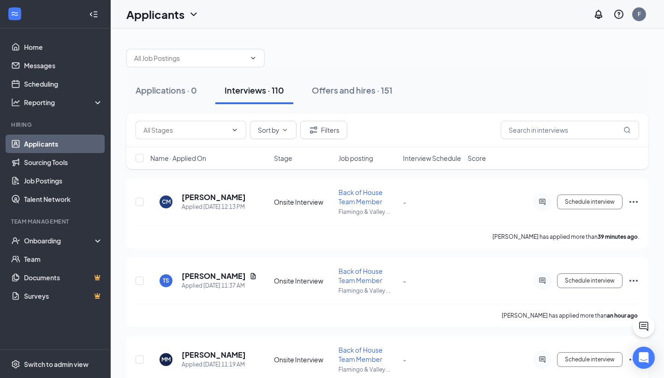
click at [194, 161] on span "Name · Applied On" at bounding box center [178, 158] width 56 height 9
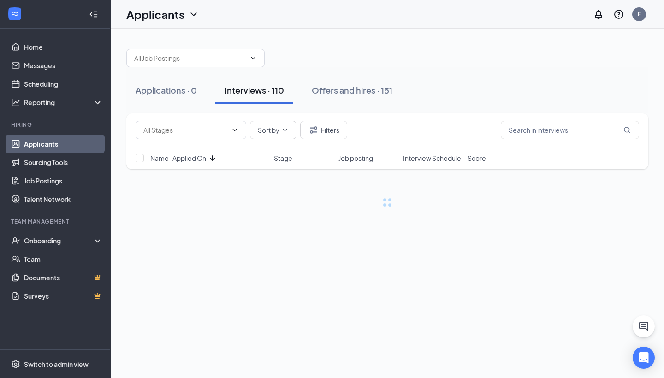
click at [194, 161] on span "Name · Applied On" at bounding box center [178, 158] width 56 height 9
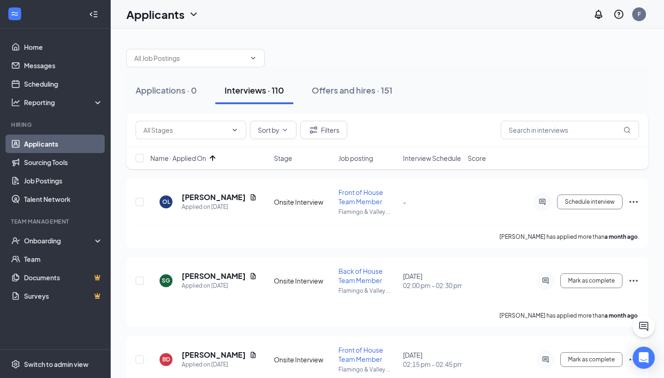
click at [196, 161] on span "Name · Applied On" at bounding box center [178, 158] width 56 height 9
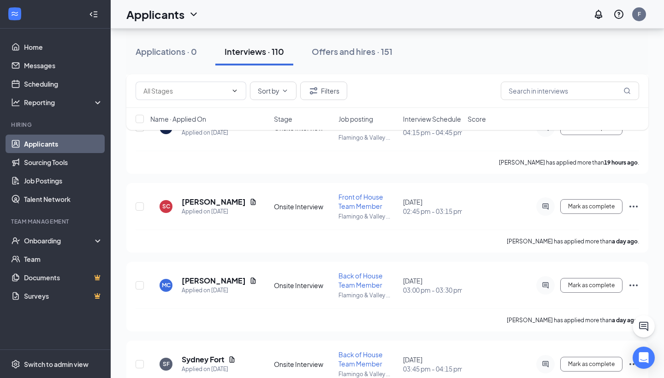
scroll to position [686, 0]
